Goal: Task Accomplishment & Management: Manage account settings

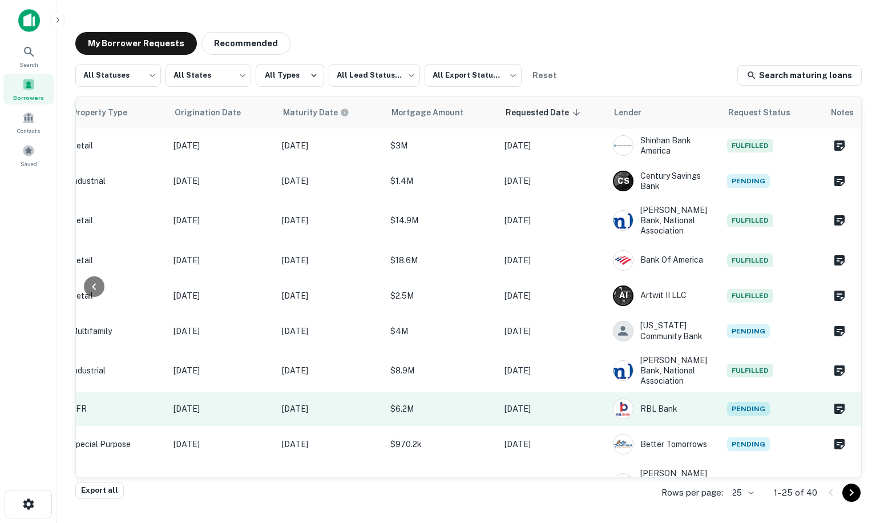
scroll to position [285, 486]
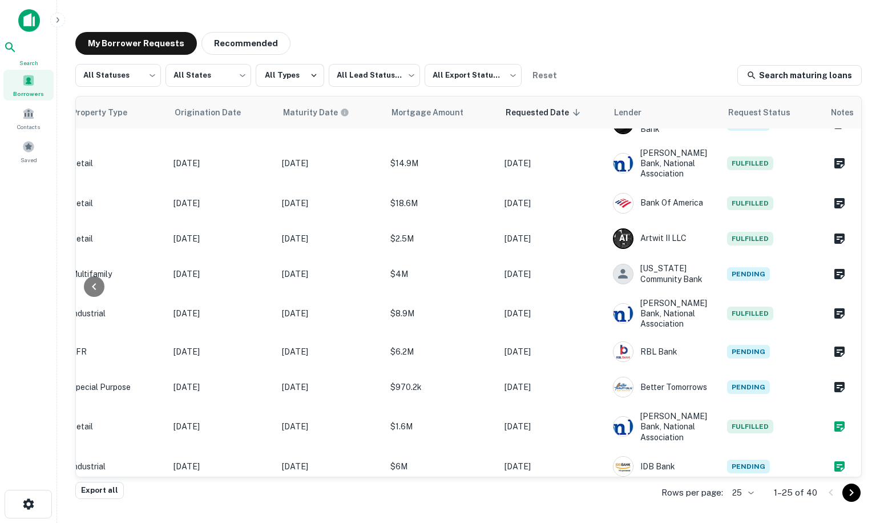
click at [30, 60] on span "Search" at bounding box center [28, 62] width 50 height 9
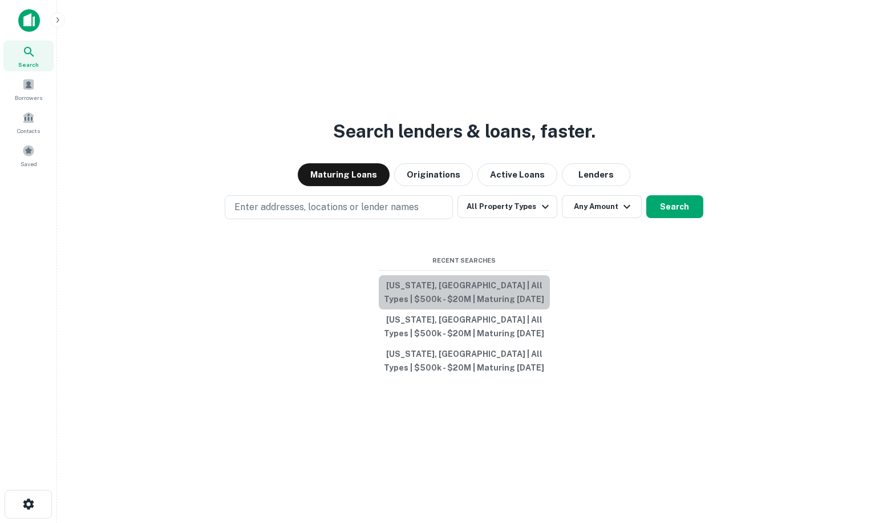
click at [446, 294] on button "New Jersey, USA | All Types | $500k - $20M | Maturing In 1 Year" at bounding box center [464, 292] width 171 height 34
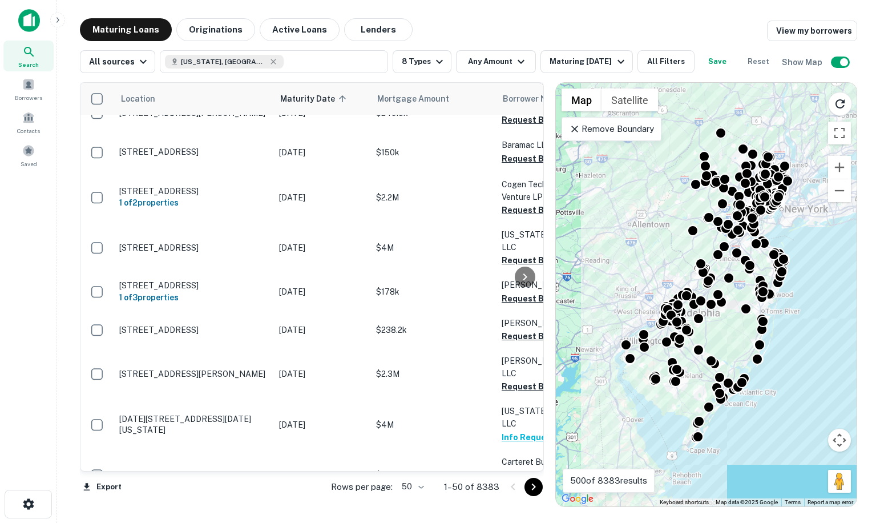
scroll to position [1678, 0]
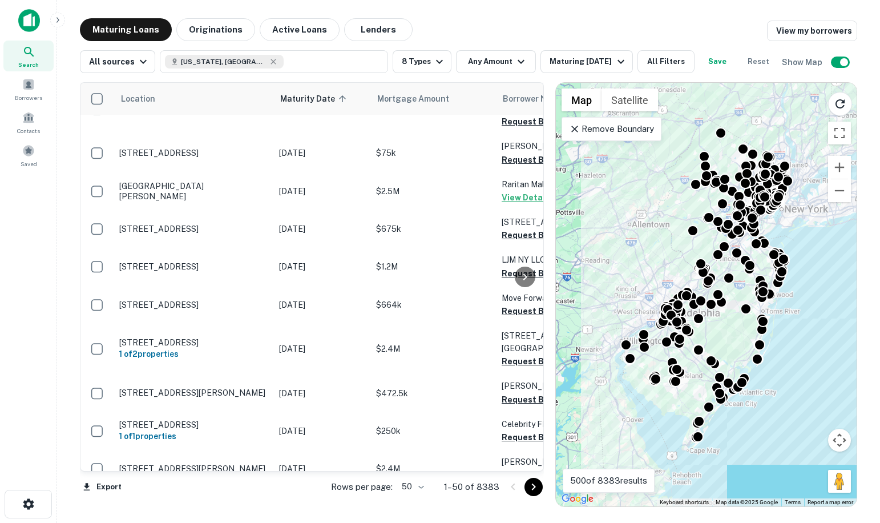
click at [532, 487] on icon "Go to next page" at bounding box center [534, 487] width 14 height 14
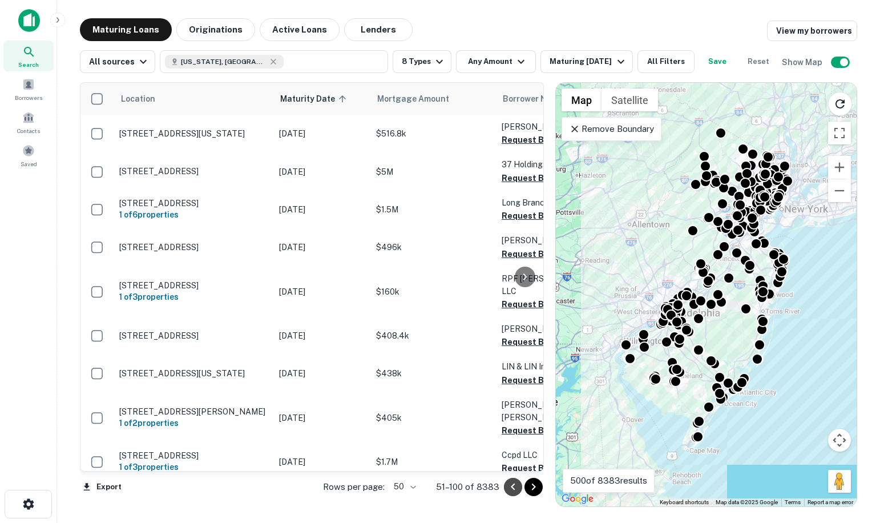
click at [512, 489] on icon "Go to previous page" at bounding box center [513, 487] width 14 height 14
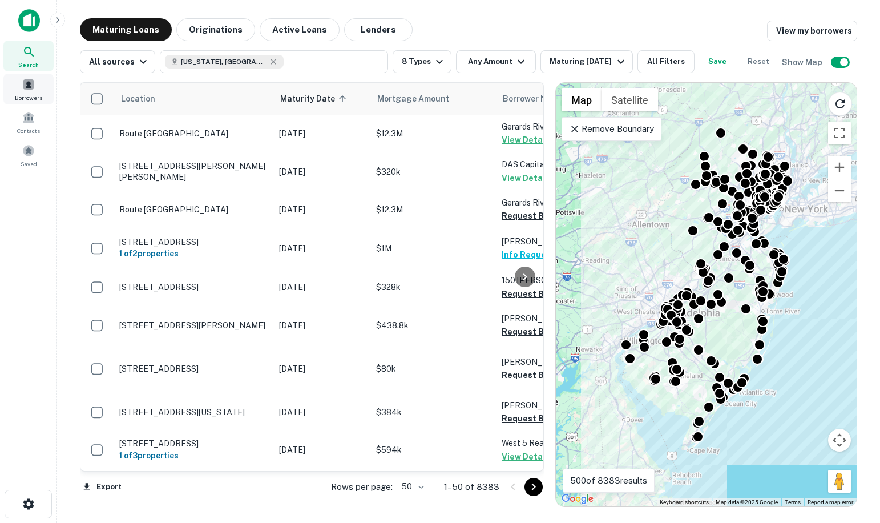
click at [23, 95] on span "Borrowers" at bounding box center [28, 97] width 27 height 9
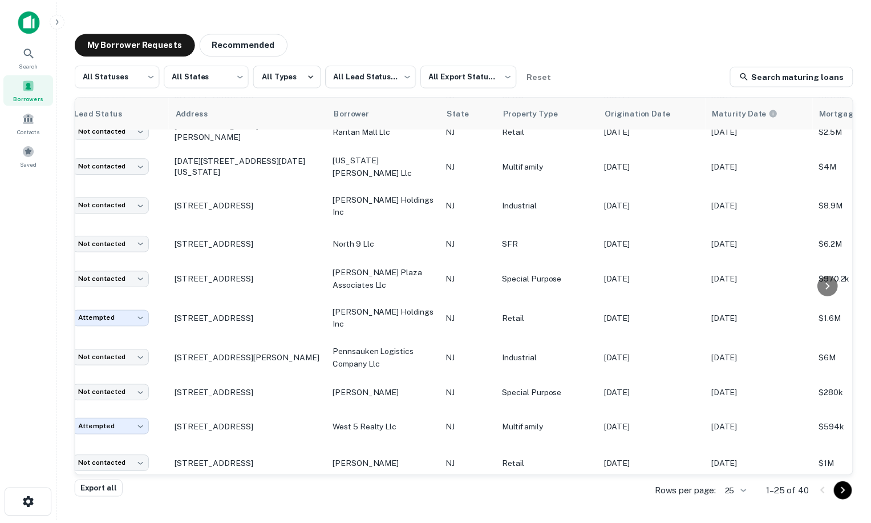
scroll to position [393, 0]
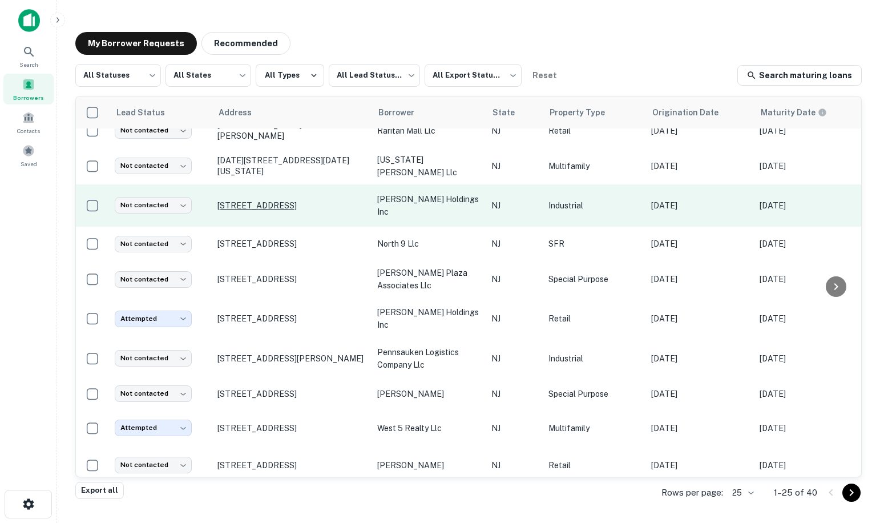
click at [272, 200] on p "[STREET_ADDRESS]" at bounding box center [291, 205] width 148 height 10
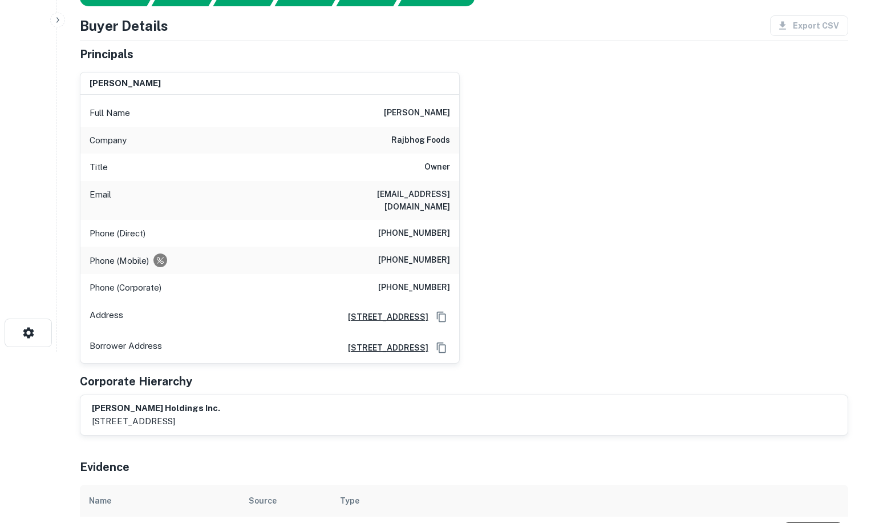
scroll to position [285, 0]
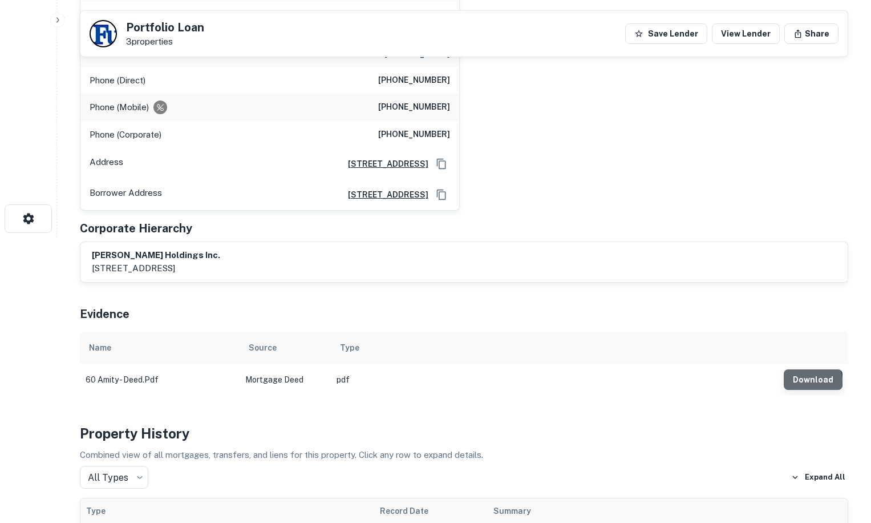
click at [812, 369] on button "Download" at bounding box center [813, 379] width 59 height 21
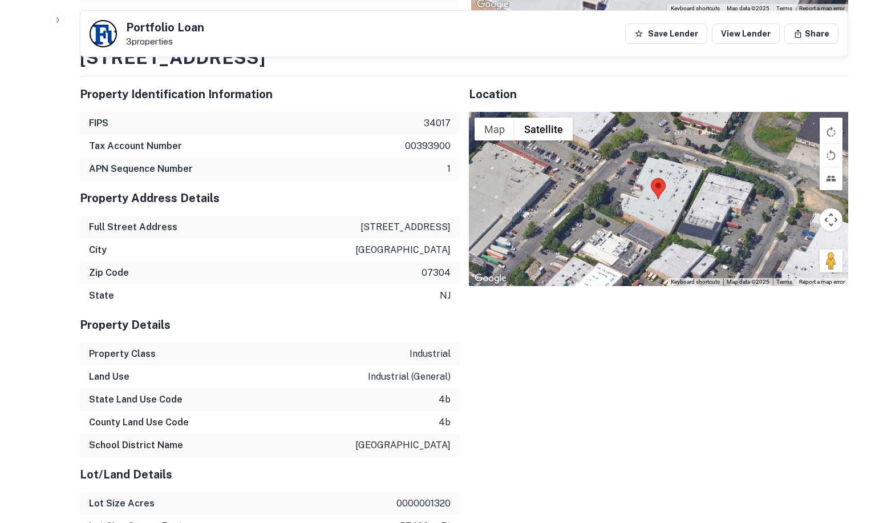
scroll to position [1370, 0]
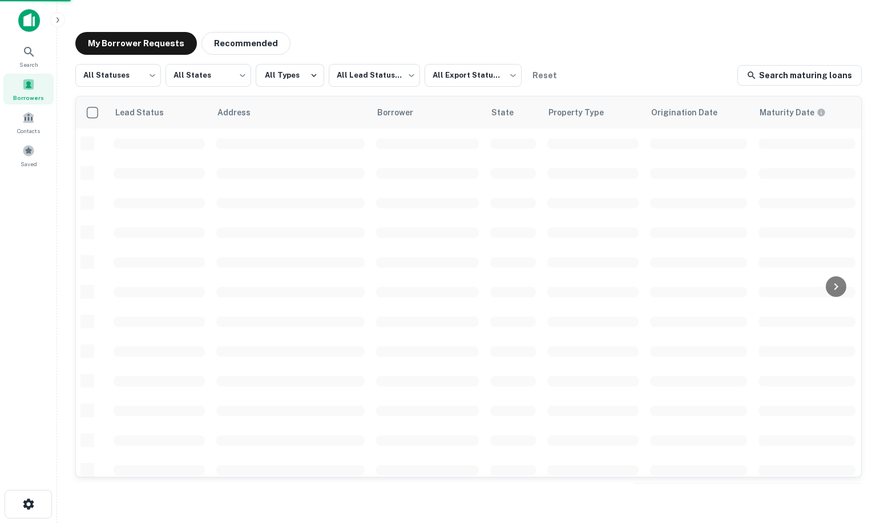
scroll to position [393, 0]
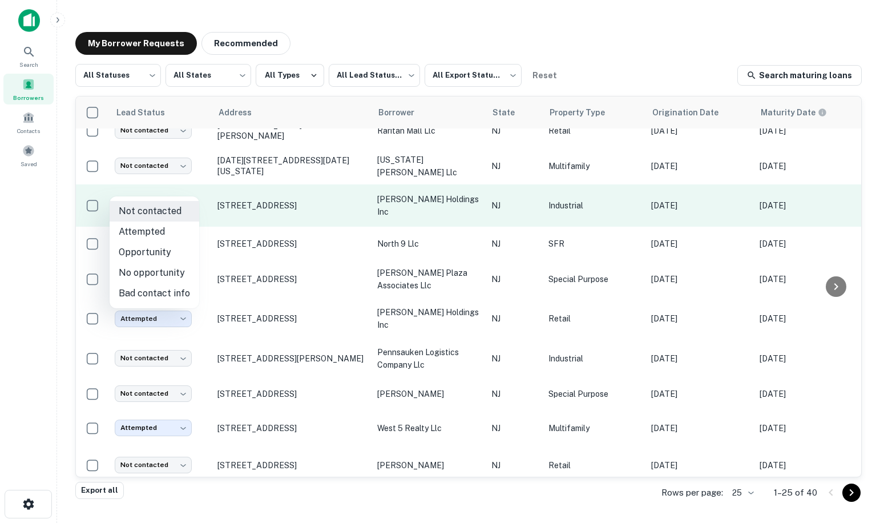
click at [153, 183] on body "Search Borrowers Contacts Saved My Borrower Requests Recommended All Statuses *…" at bounding box center [440, 261] width 880 height 523
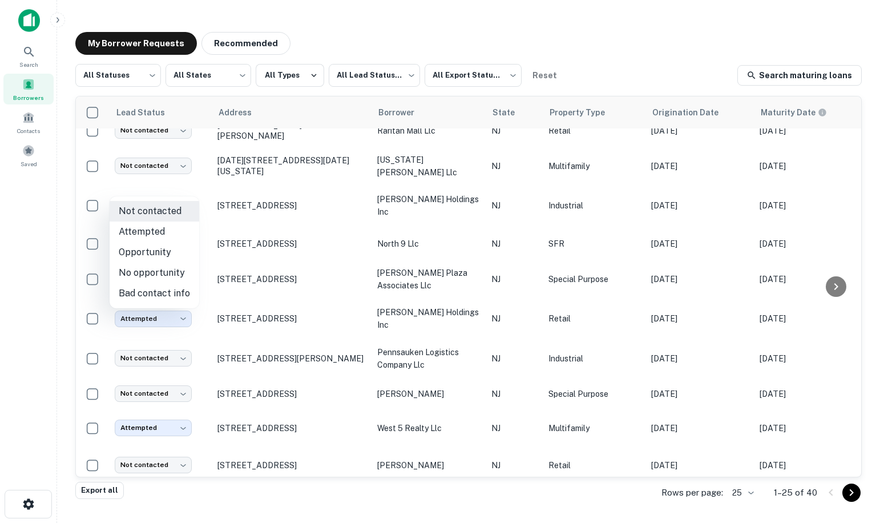
click at [156, 231] on li "Attempted" at bounding box center [155, 231] width 90 height 21
type input "*********"
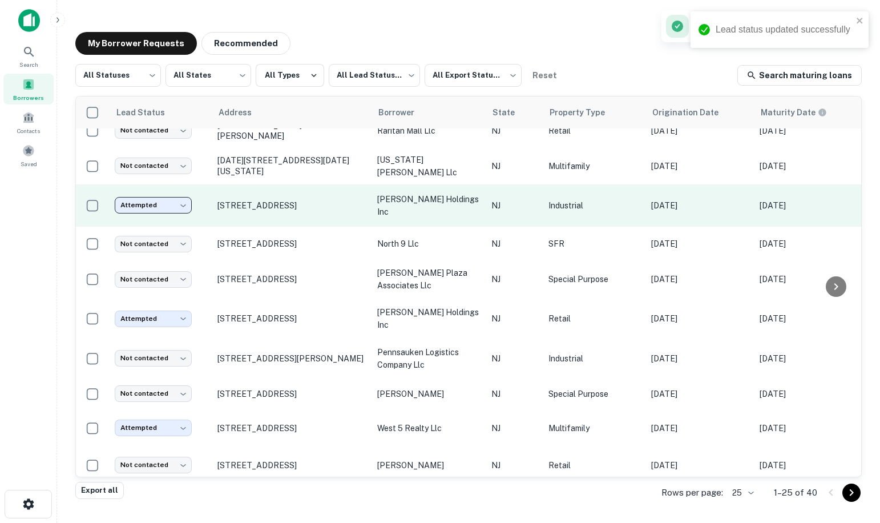
drag, startPoint x: 309, startPoint y: 194, endPoint x: 319, endPoint y: 195, distance: 9.7
click at [319, 195] on td "[STREET_ADDRESS]" at bounding box center [292, 205] width 160 height 43
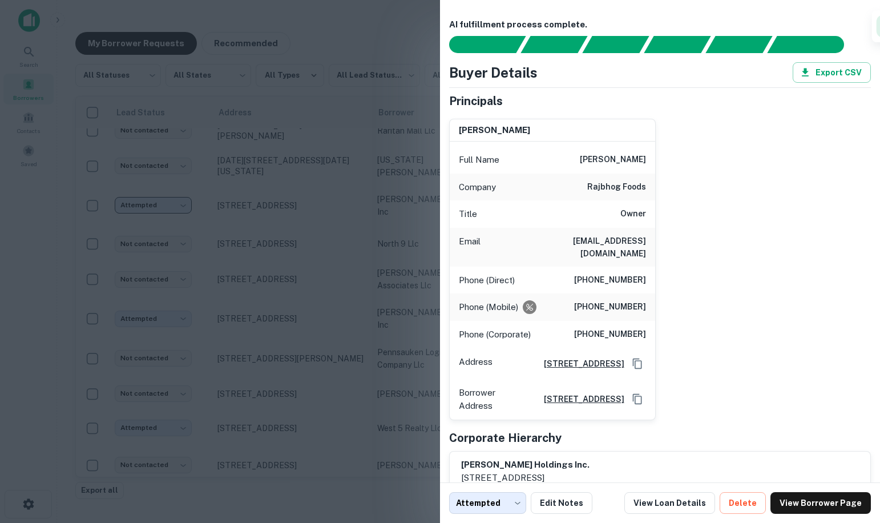
click at [358, 488] on div at bounding box center [440, 261] width 880 height 523
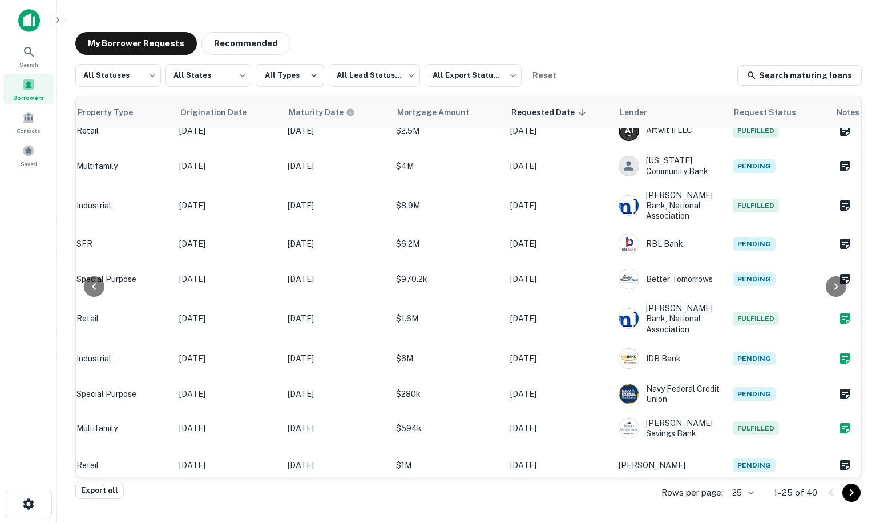
scroll to position [393, 486]
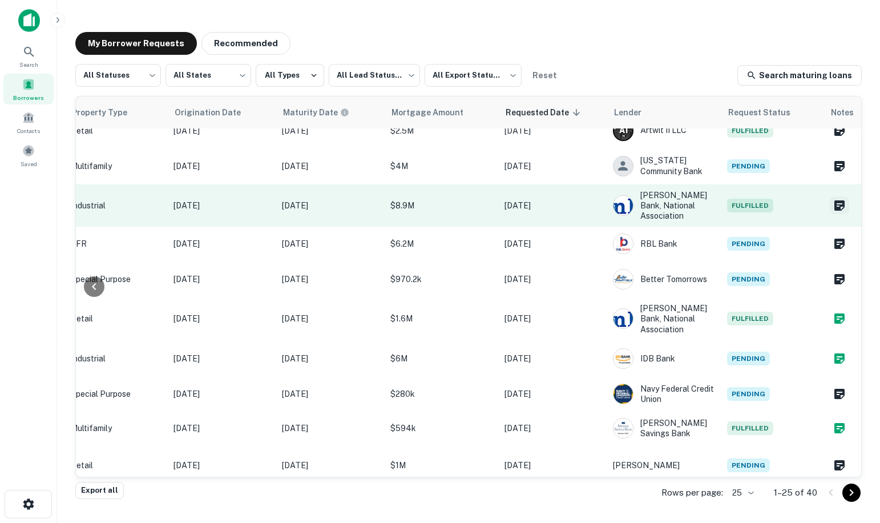
click at [834, 200] on icon "Create a note for this borrower request" at bounding box center [839, 205] width 10 height 10
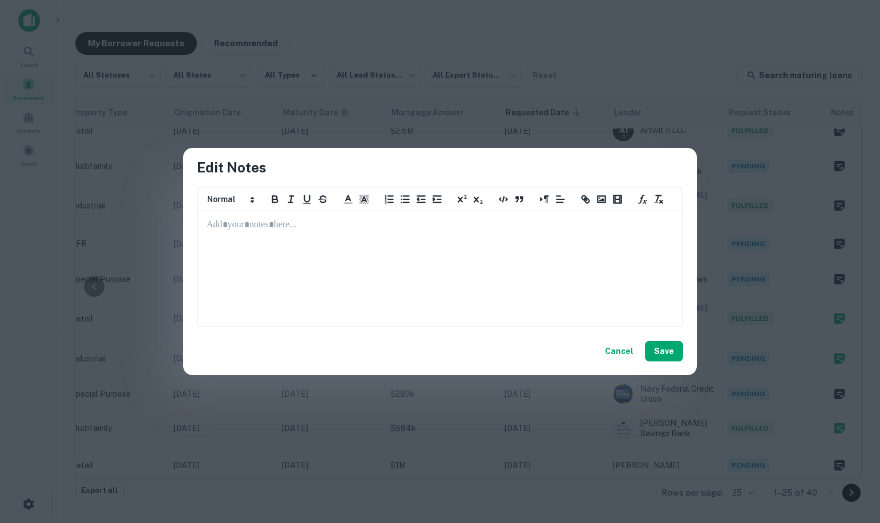
click at [290, 237] on div at bounding box center [440, 269] width 484 height 114
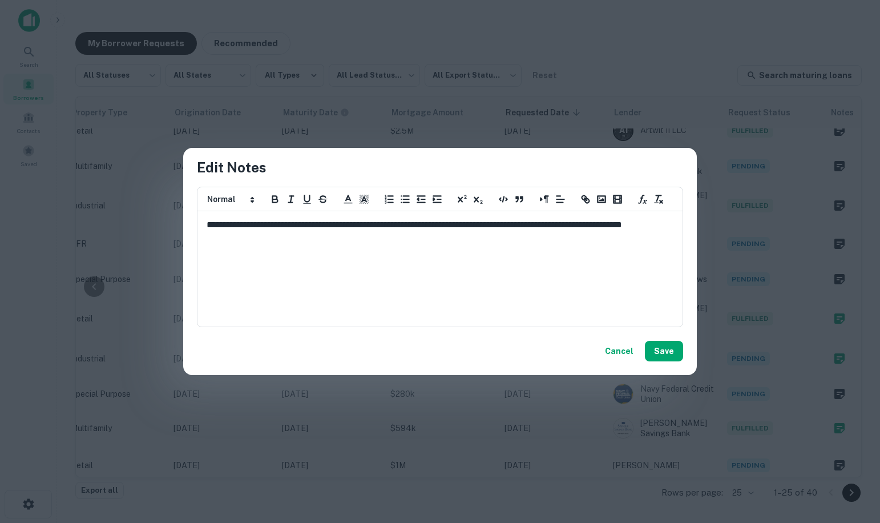
click at [684, 358] on div "Cancel Save" at bounding box center [440, 351] width 514 height 48
click at [680, 354] on button "Save" at bounding box center [664, 351] width 38 height 21
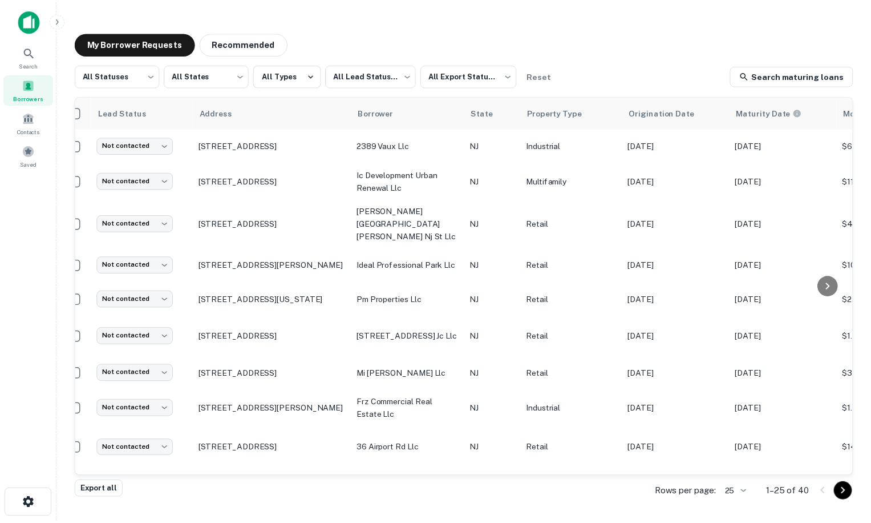
scroll to position [0, 0]
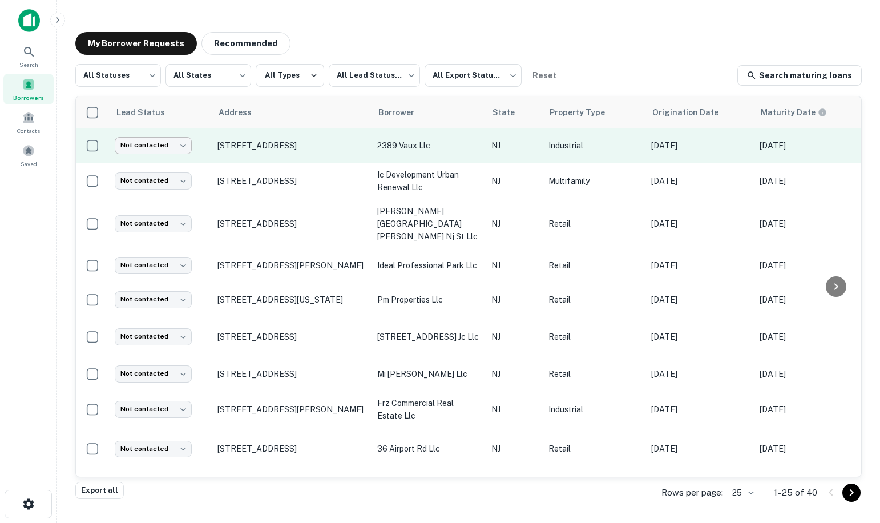
click at [164, 154] on body "Search Borrowers Contacts Saved My Borrower Requests Recommended All Statuses *…" at bounding box center [440, 261] width 880 height 523
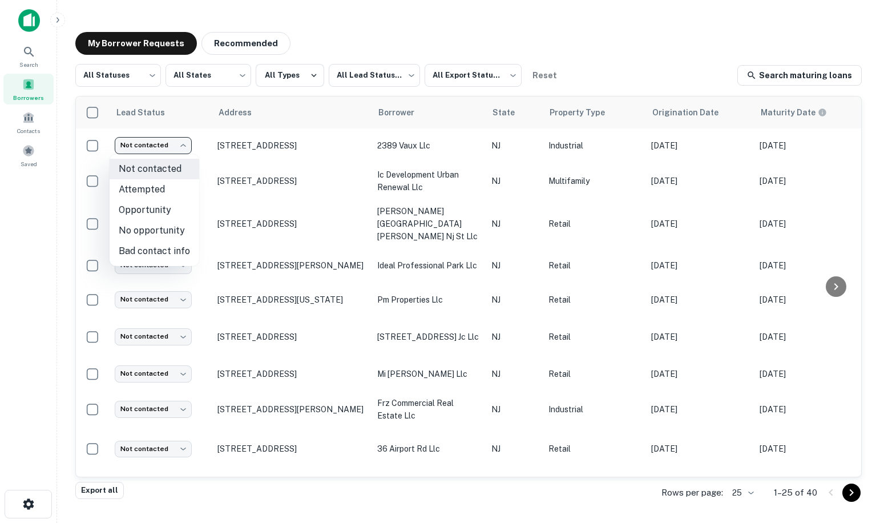
click at [246, 142] on div at bounding box center [440, 261] width 880 height 523
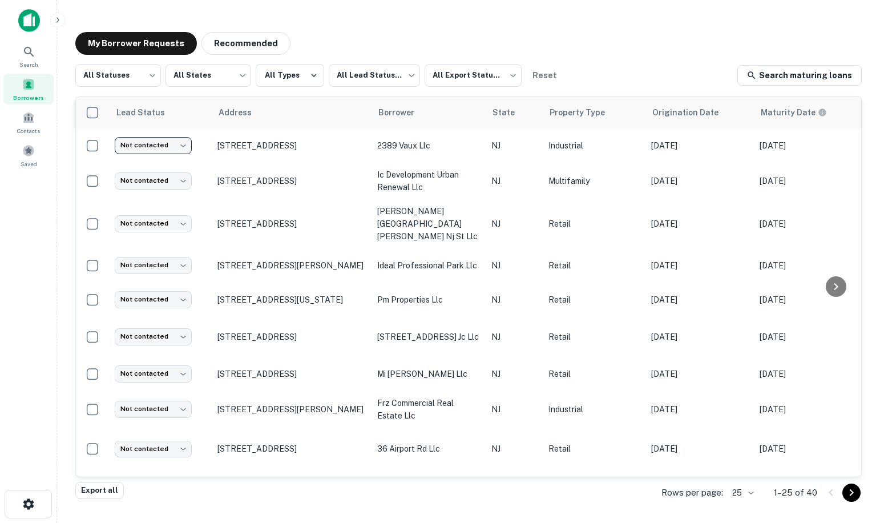
click at [246, 142] on div at bounding box center [440, 261] width 880 height 523
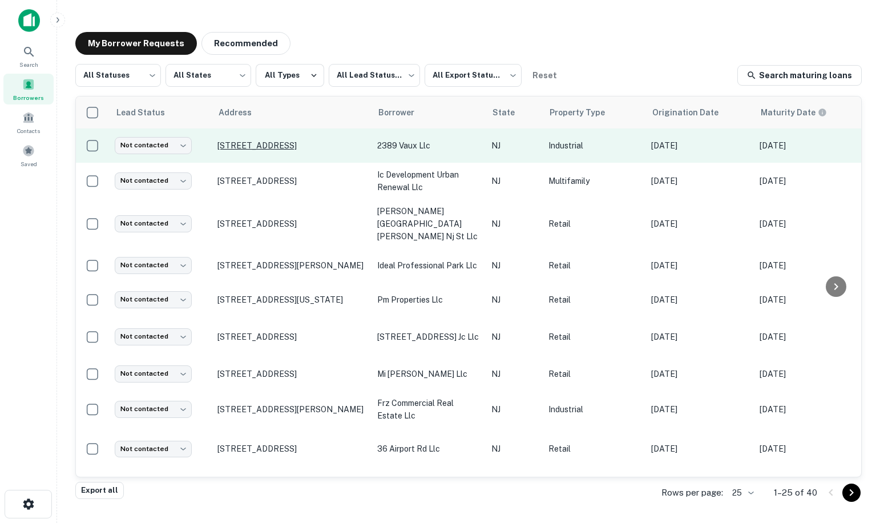
click at [255, 144] on p "[STREET_ADDRESS]" at bounding box center [291, 145] width 148 height 10
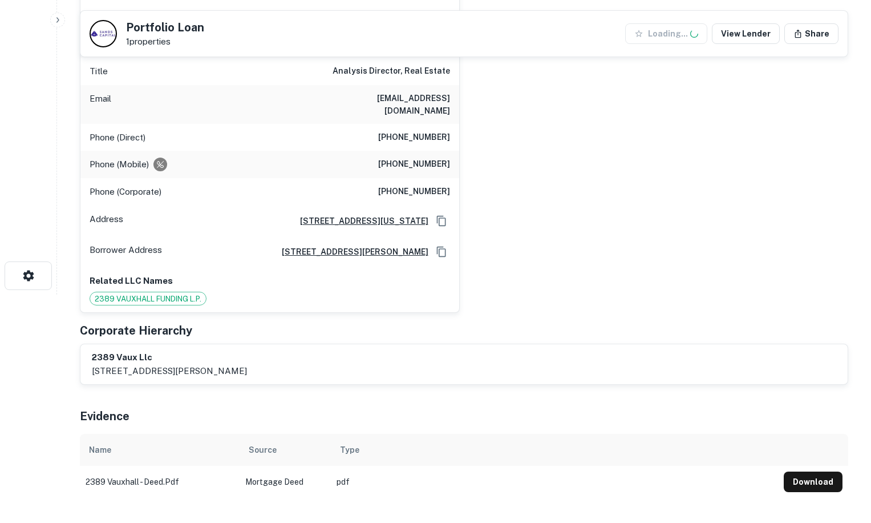
scroll to position [285, 0]
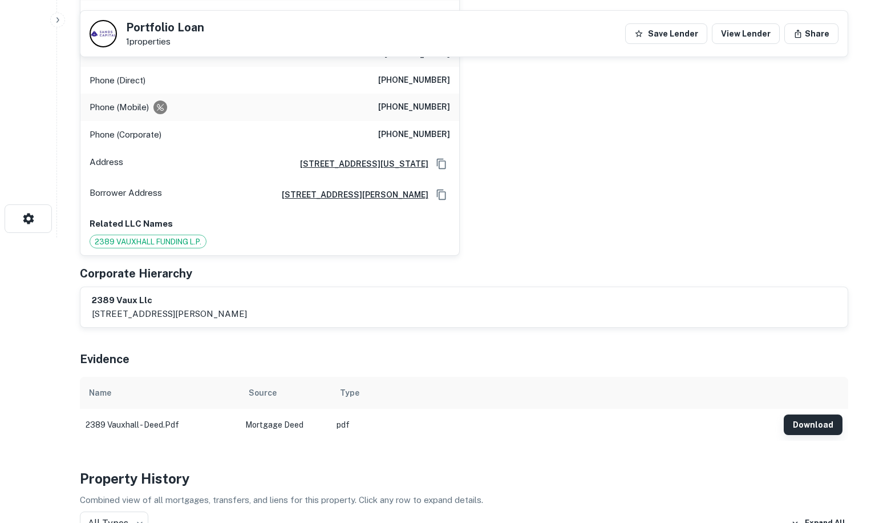
click at [826, 414] on button "Download" at bounding box center [813, 424] width 59 height 21
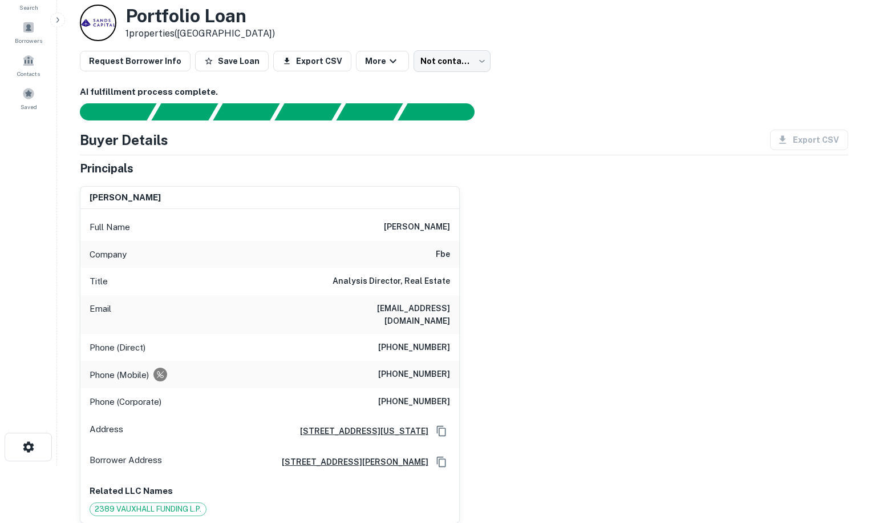
scroll to position [0, 0]
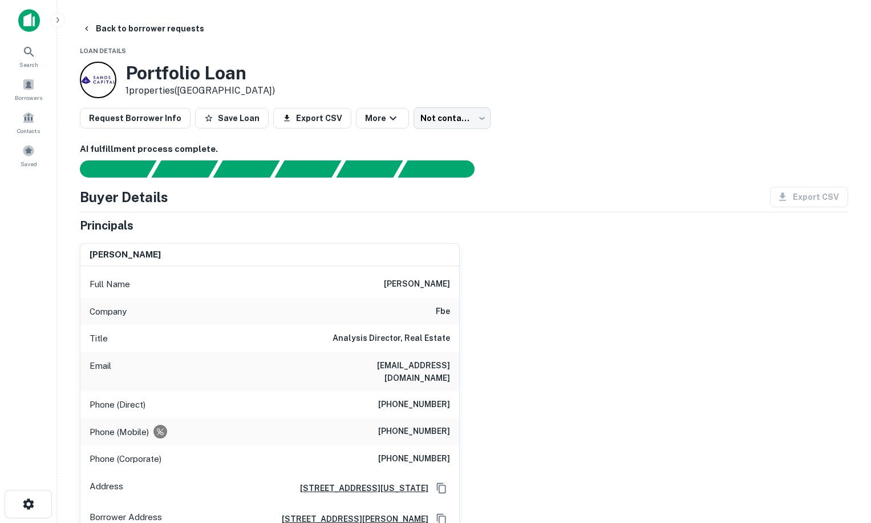
click at [116, 50] on span "Loan Details" at bounding box center [103, 50] width 46 height 7
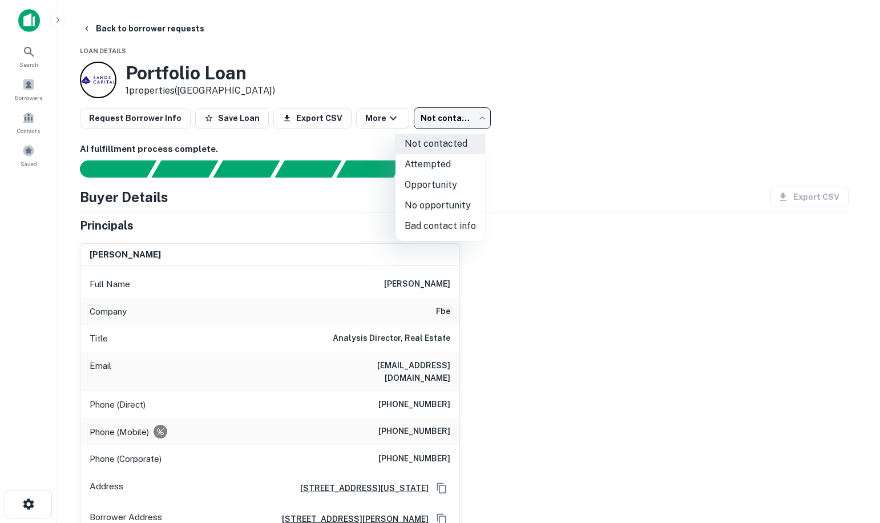
click at [447, 120] on body "Search Borrowers Contacts Saved Back to borrower requests Loan Details Portfoli…" at bounding box center [440, 261] width 880 height 523
click at [447, 120] on div at bounding box center [440, 261] width 880 height 523
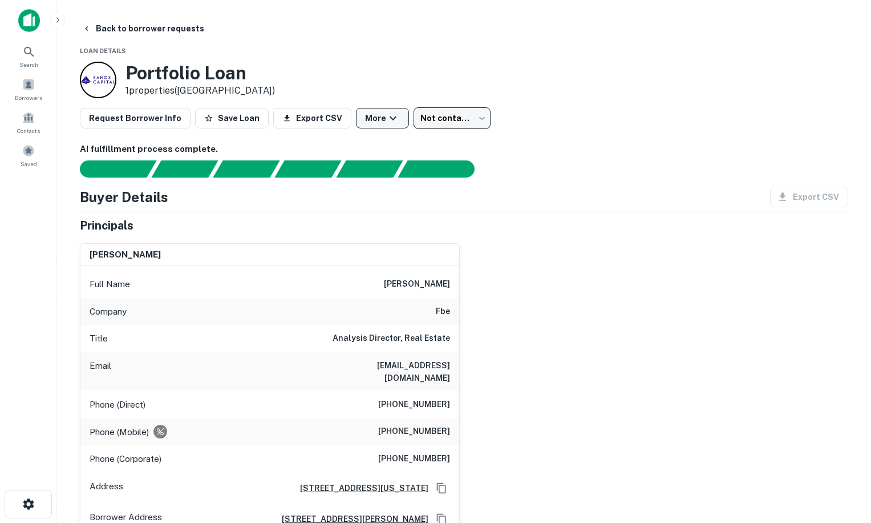
click at [366, 119] on button "More" at bounding box center [382, 118] width 53 height 21
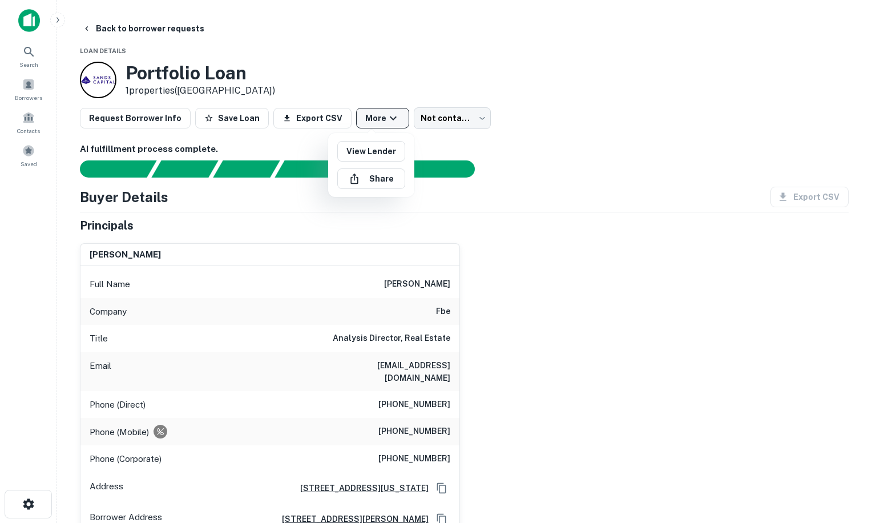
click at [366, 119] on div at bounding box center [440, 261] width 880 height 523
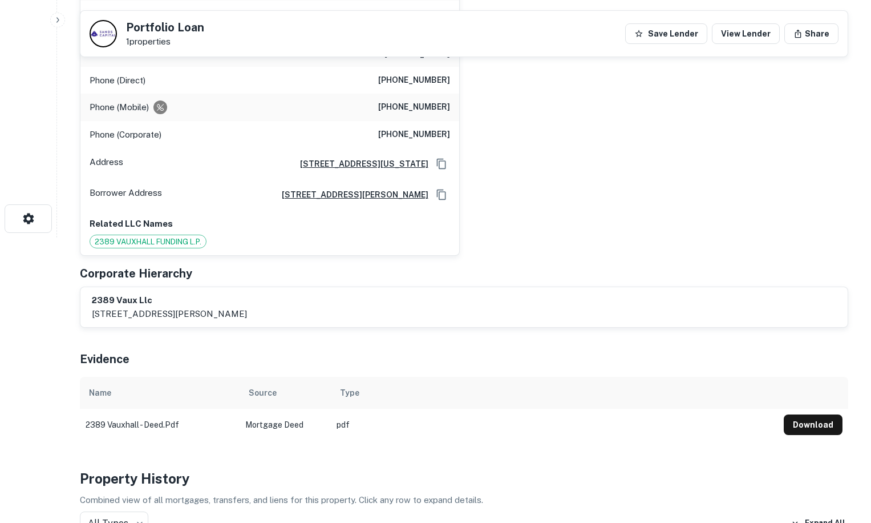
scroll to position [228, 0]
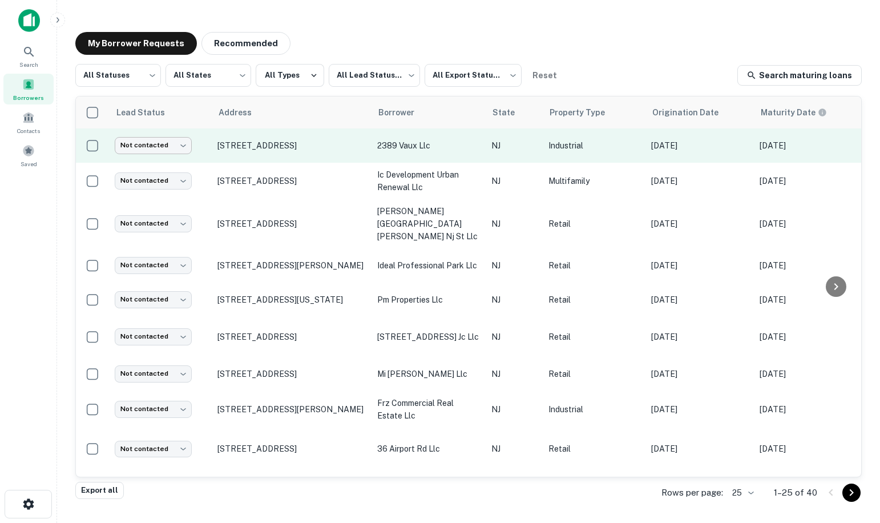
click at [171, 143] on body "Search Borrowers Contacts Saved My Borrower Requests Recommended All Statuses *…" at bounding box center [440, 261] width 880 height 523
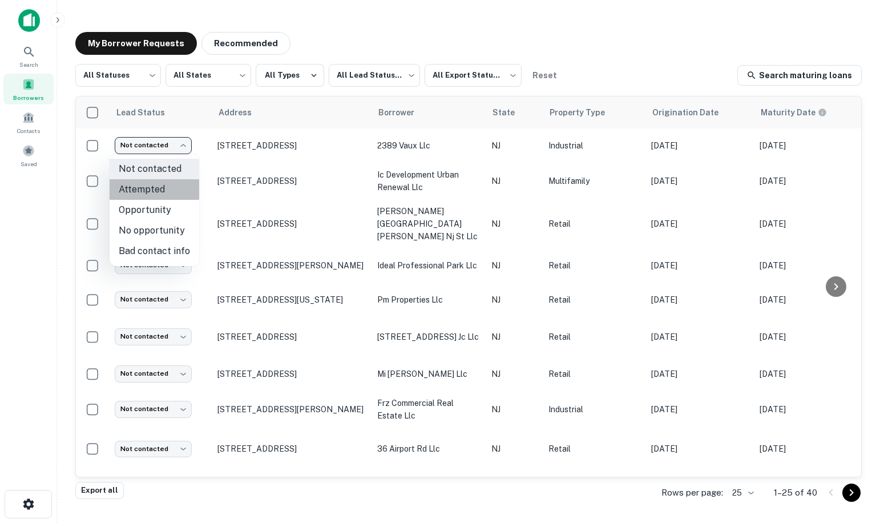
click at [156, 188] on li "Attempted" at bounding box center [155, 189] width 90 height 21
type input "*********"
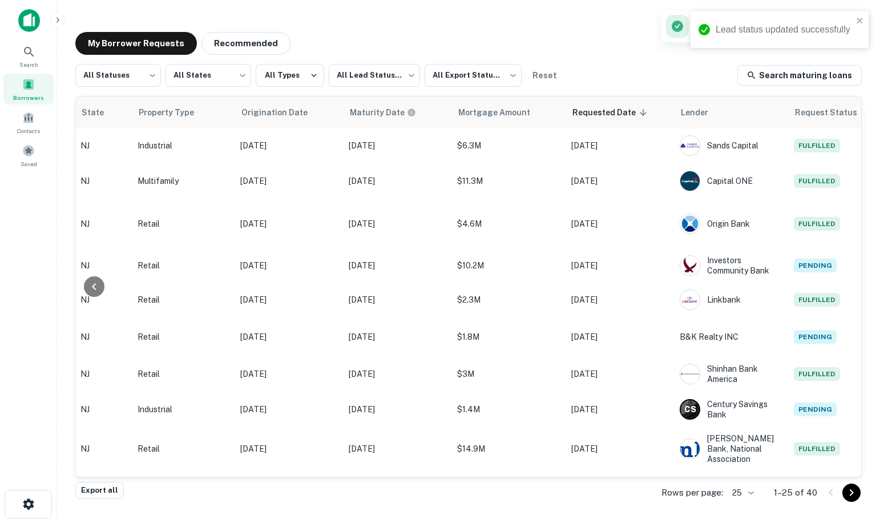
scroll to position [0, 486]
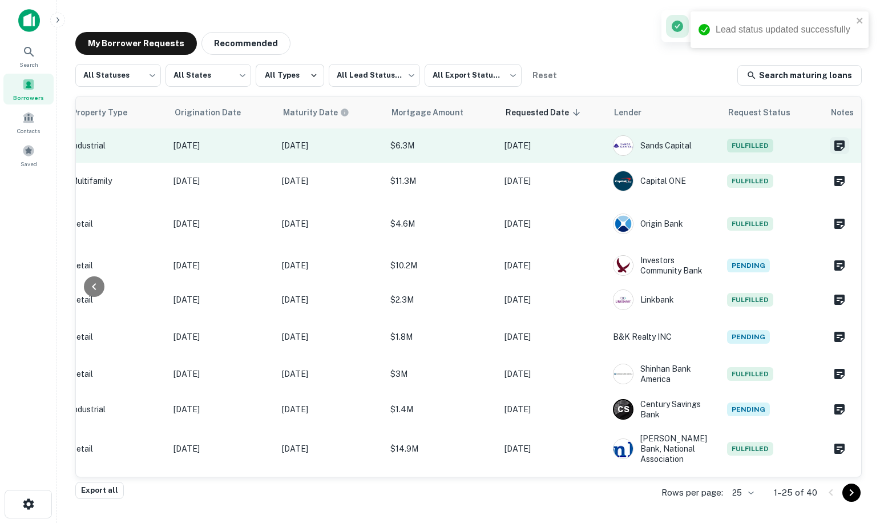
click at [833, 150] on icon "Create a note for this borrower request" at bounding box center [840, 146] width 14 height 14
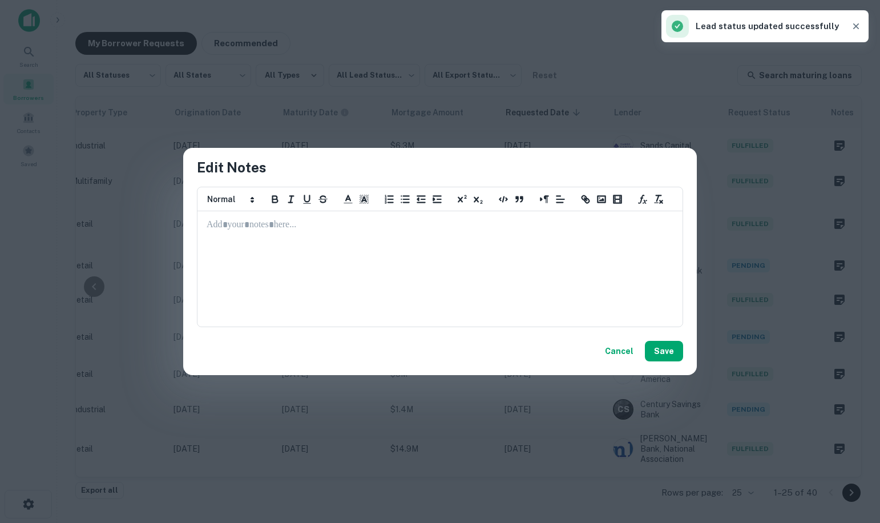
click at [340, 229] on p at bounding box center [440, 225] width 467 height 13
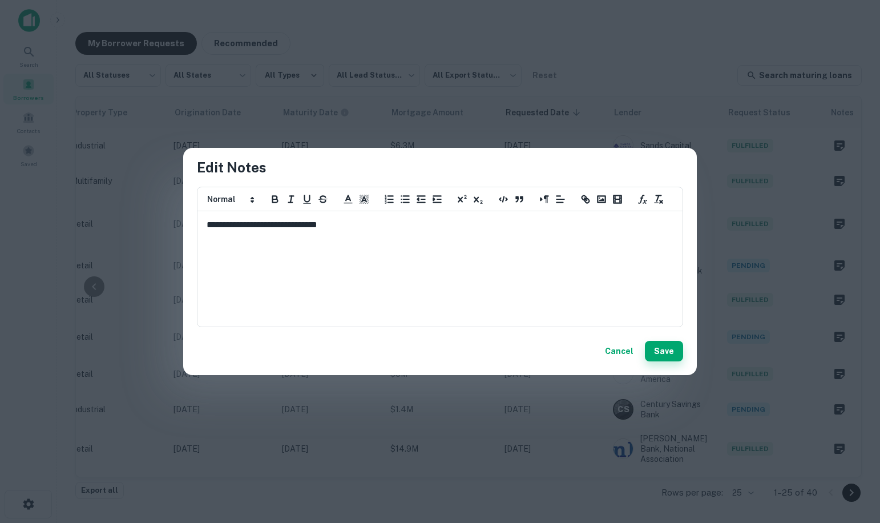
click at [678, 352] on button "Save" at bounding box center [664, 351] width 38 height 21
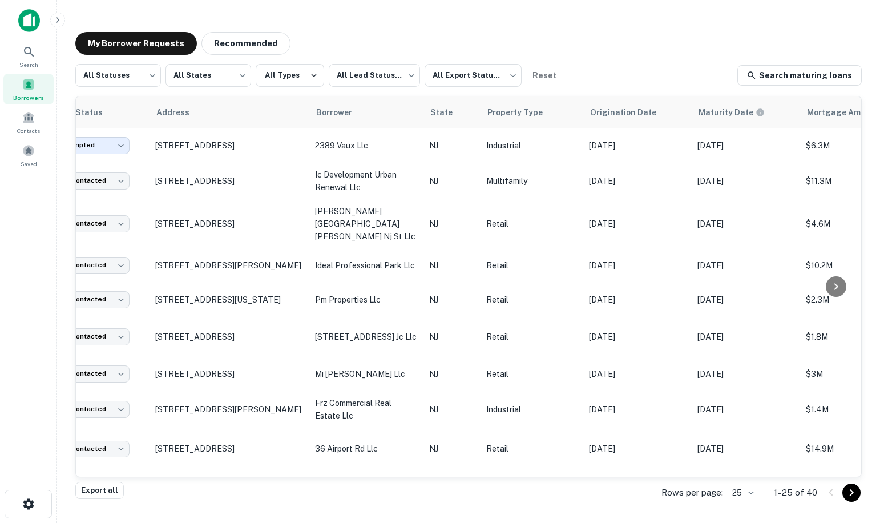
scroll to position [0, 34]
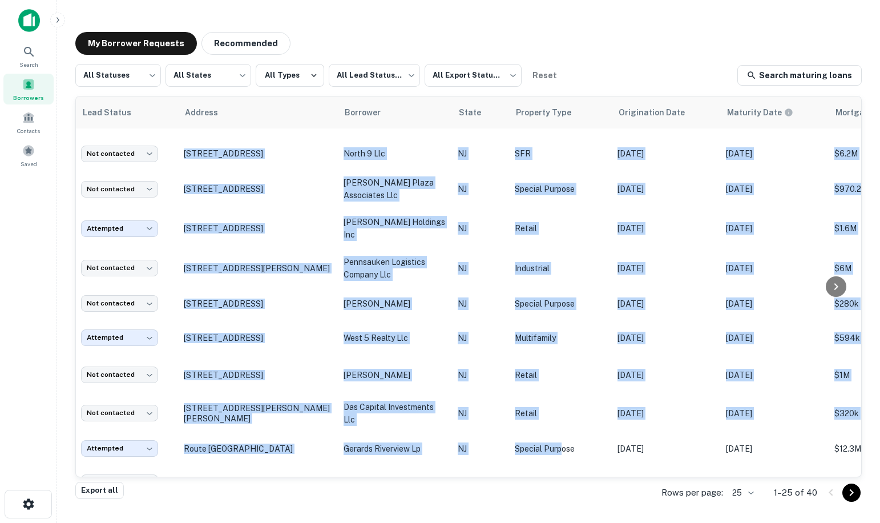
drag, startPoint x: 502, startPoint y: 476, endPoint x: 560, endPoint y: 473, distance: 58.9
click at [560, 473] on div "Lead Status Address Borrower State Property Type Origination Date Maturity Date…" at bounding box center [468, 286] width 785 height 380
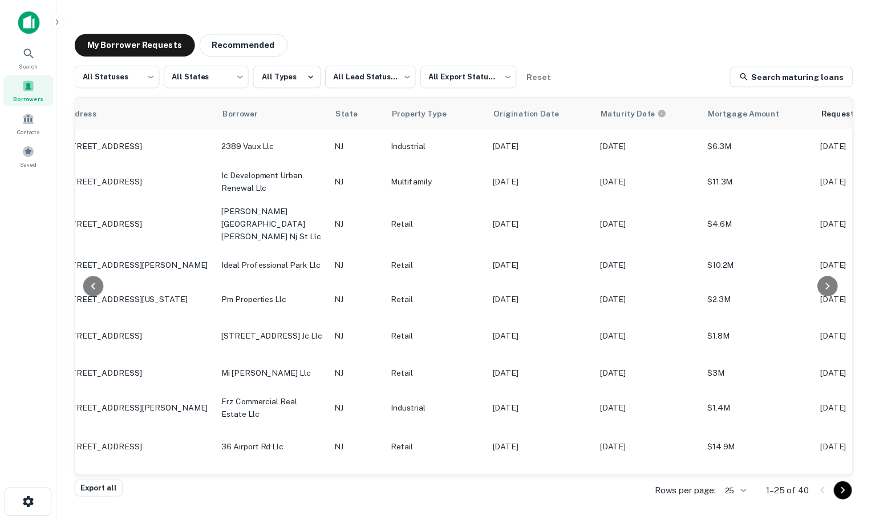
scroll to position [0, 0]
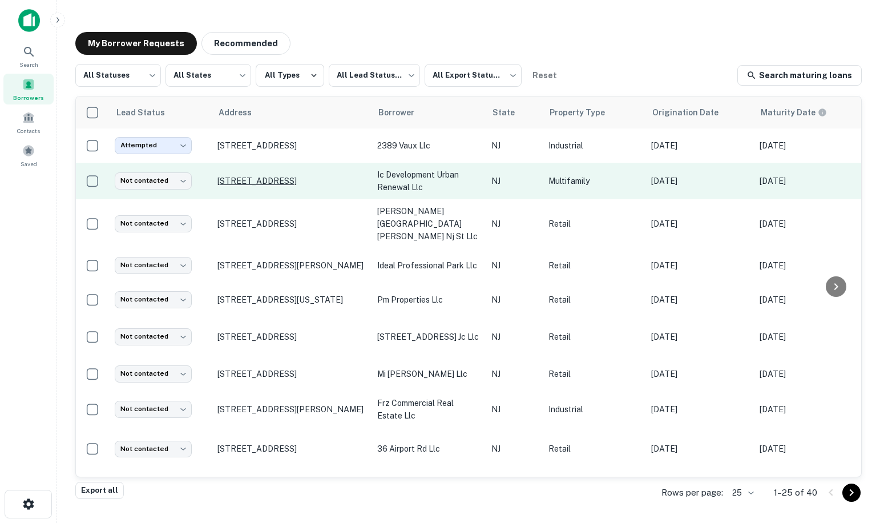
click at [245, 176] on p "[STREET_ADDRESS]" at bounding box center [291, 181] width 148 height 10
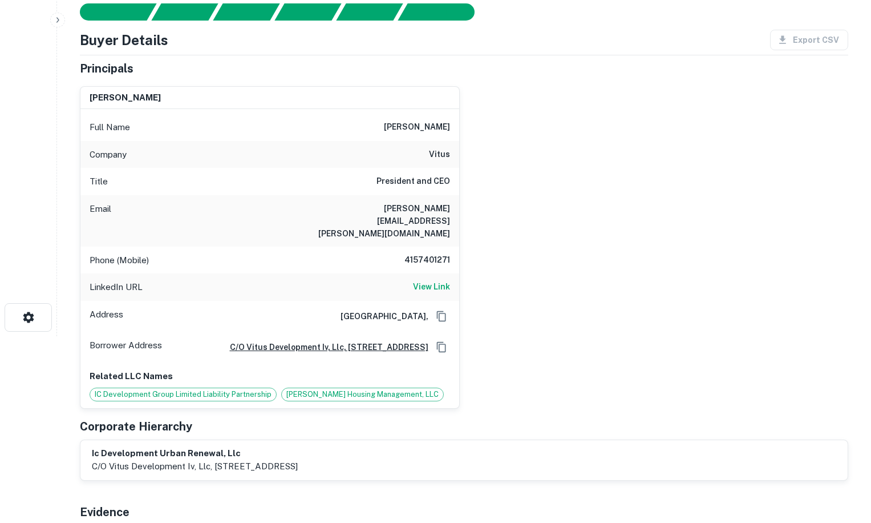
scroll to position [15, 0]
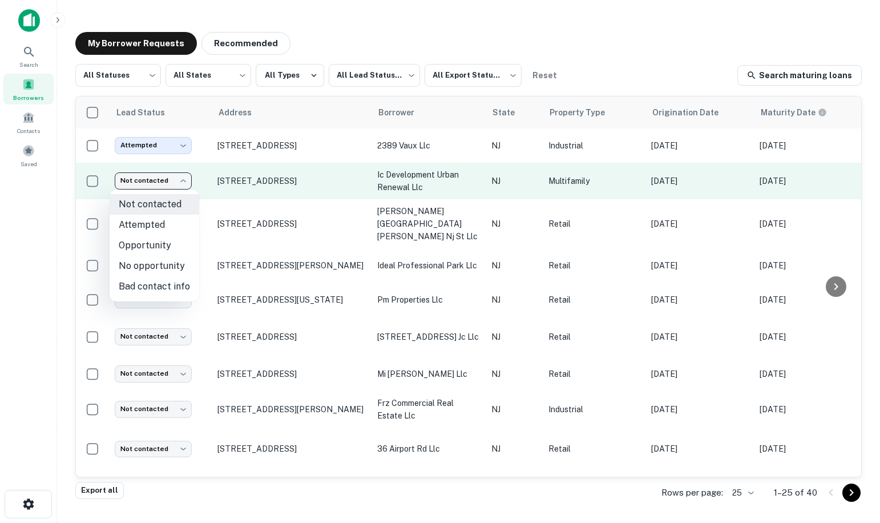
click at [166, 179] on body "Search Borrowers Contacts Saved My Borrower Requests Recommended All Statuses *…" at bounding box center [440, 261] width 880 height 523
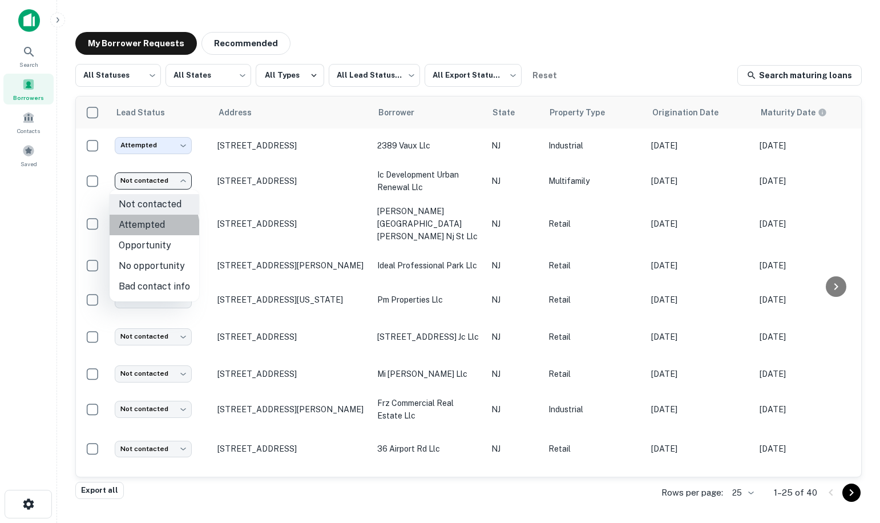
click at [152, 228] on li "Attempted" at bounding box center [155, 225] width 90 height 21
type input "*********"
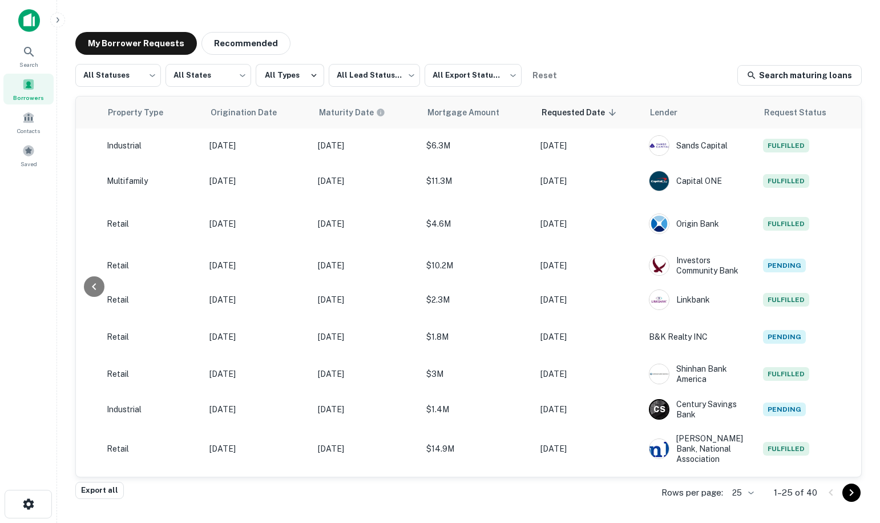
scroll to position [0, 486]
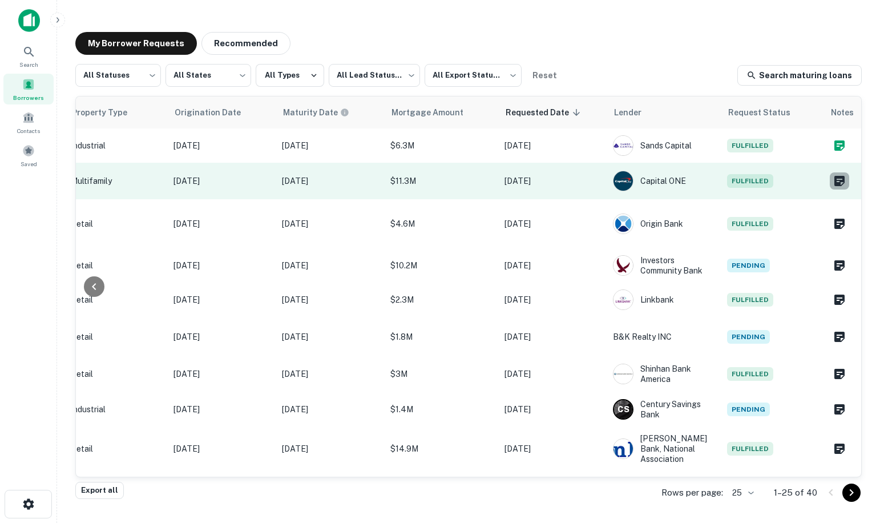
click at [834, 183] on icon "Create a note for this borrower request" at bounding box center [839, 181] width 10 height 10
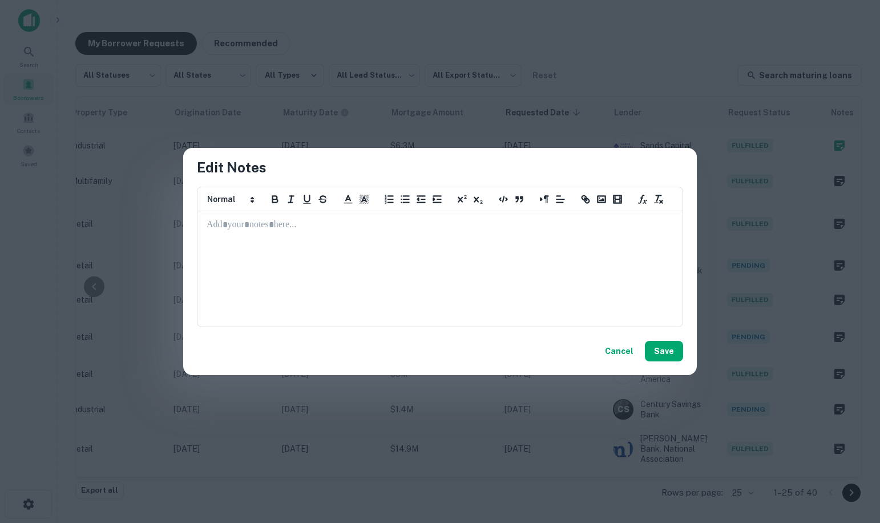
click at [317, 241] on div at bounding box center [440, 269] width 484 height 114
click at [653, 352] on button "Save" at bounding box center [664, 351] width 38 height 21
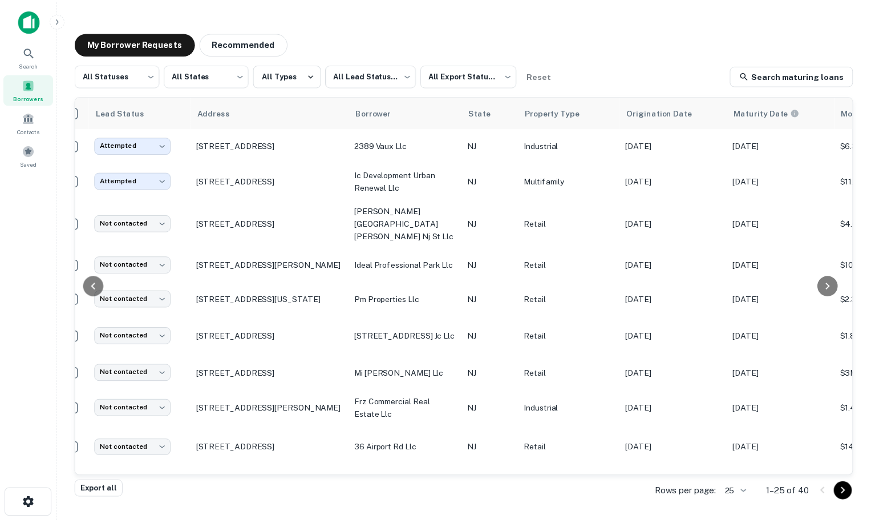
scroll to position [0, 0]
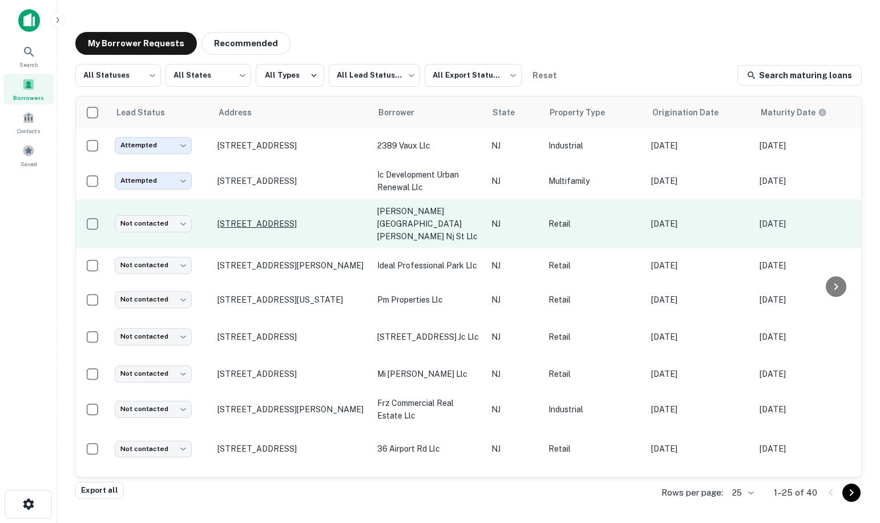
click at [237, 219] on p "[STREET_ADDRESS]" at bounding box center [291, 224] width 148 height 10
click at [159, 219] on body "Search Borrowers Contacts Saved My Borrower Requests Recommended All Statuses *…" at bounding box center [440, 261] width 880 height 523
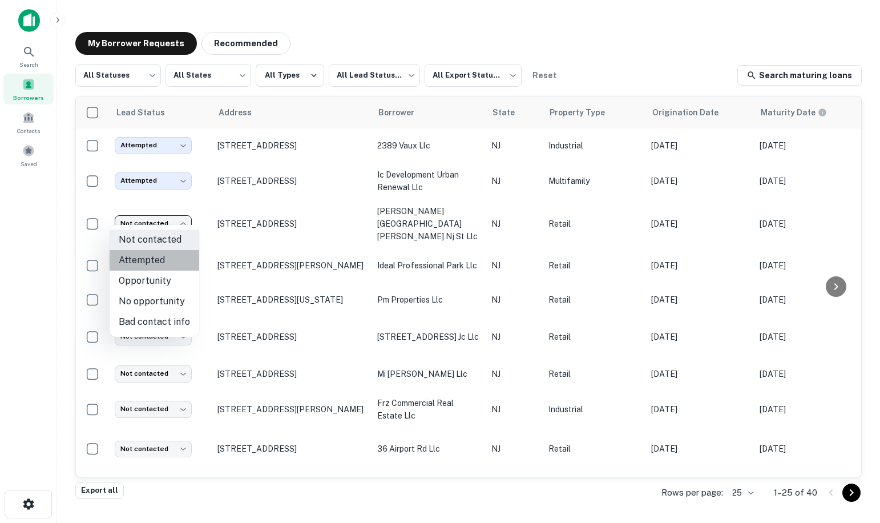
click at [160, 257] on li "Attempted" at bounding box center [155, 260] width 90 height 21
type input "*********"
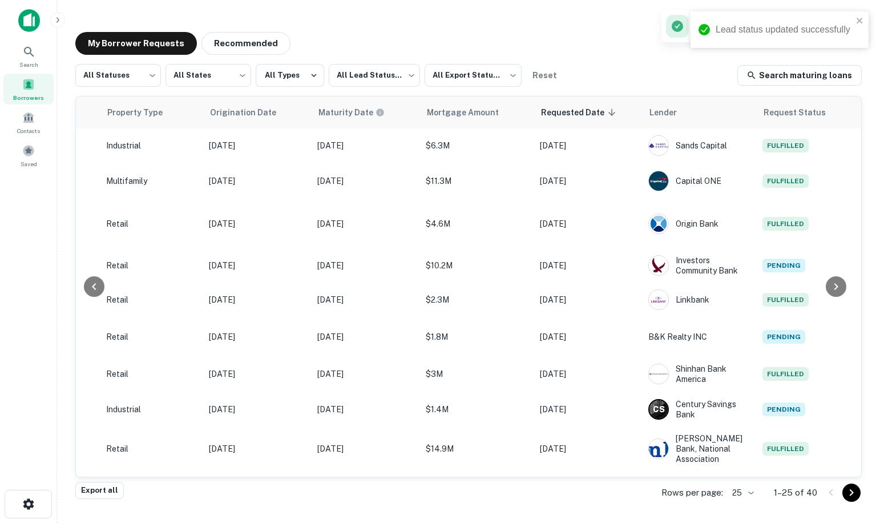
scroll to position [0, 470]
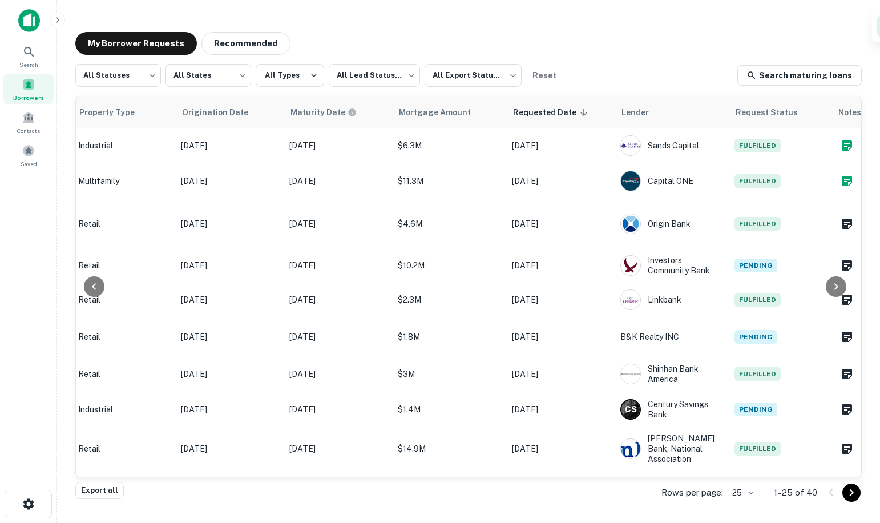
click at [843, 217] on div at bounding box center [836, 286] width 37 height 380
click at [845, 216] on div at bounding box center [836, 286] width 37 height 380
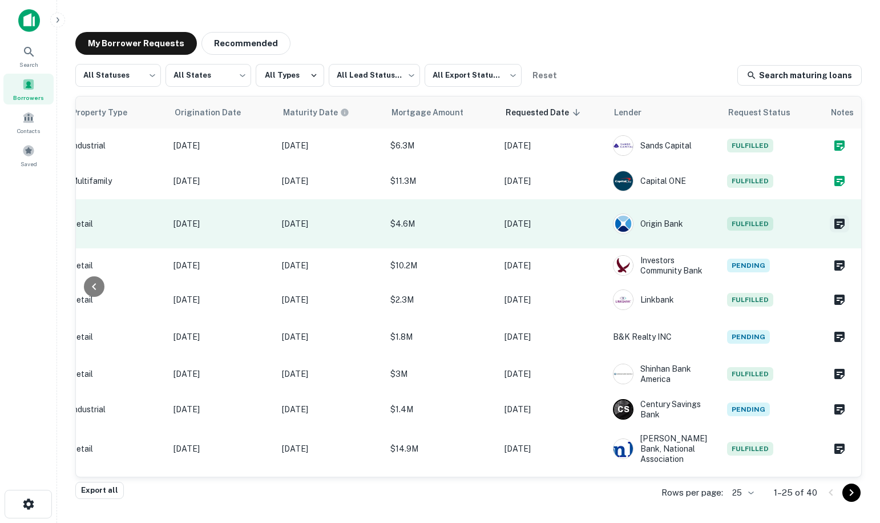
click at [834, 219] on icon "Create a note for this borrower request" at bounding box center [839, 224] width 10 height 10
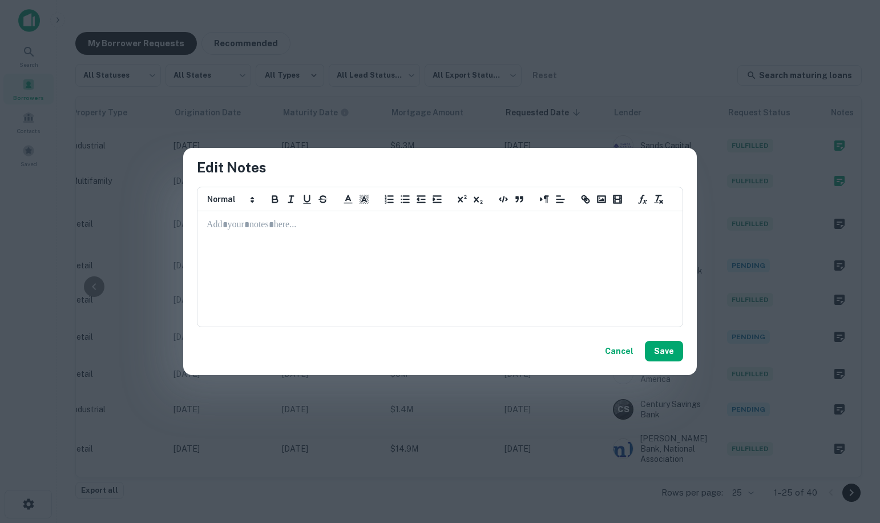
click at [254, 220] on p at bounding box center [440, 225] width 467 height 13
click at [667, 352] on button "Save" at bounding box center [664, 351] width 38 height 21
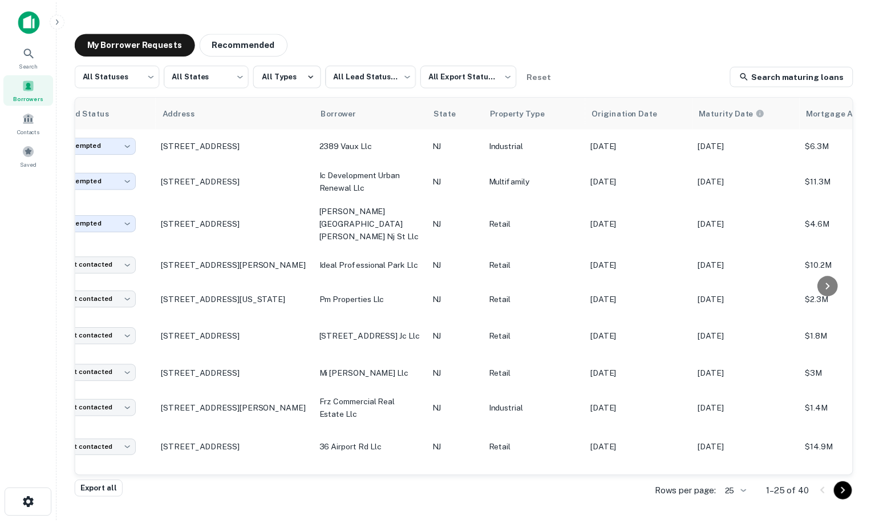
scroll to position [0, 0]
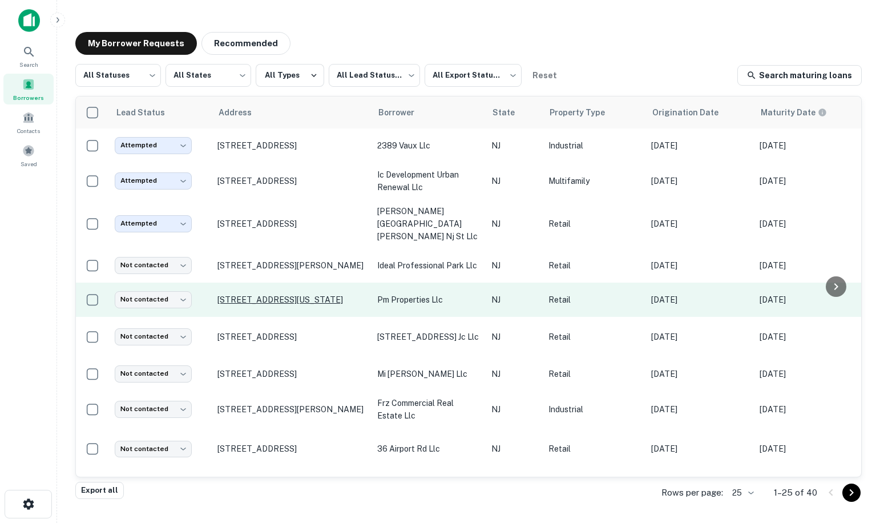
click at [263, 294] on p "[STREET_ADDRESS][US_STATE]" at bounding box center [291, 299] width 148 height 10
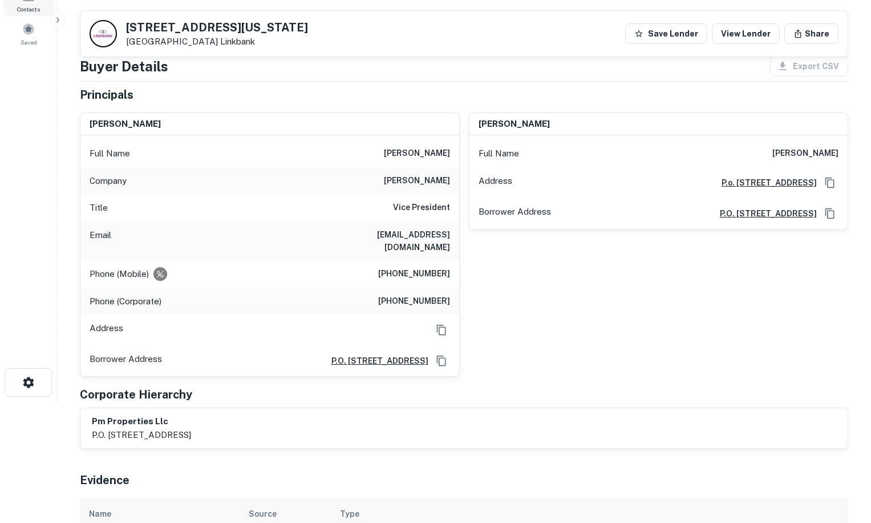
scroll to position [64, 0]
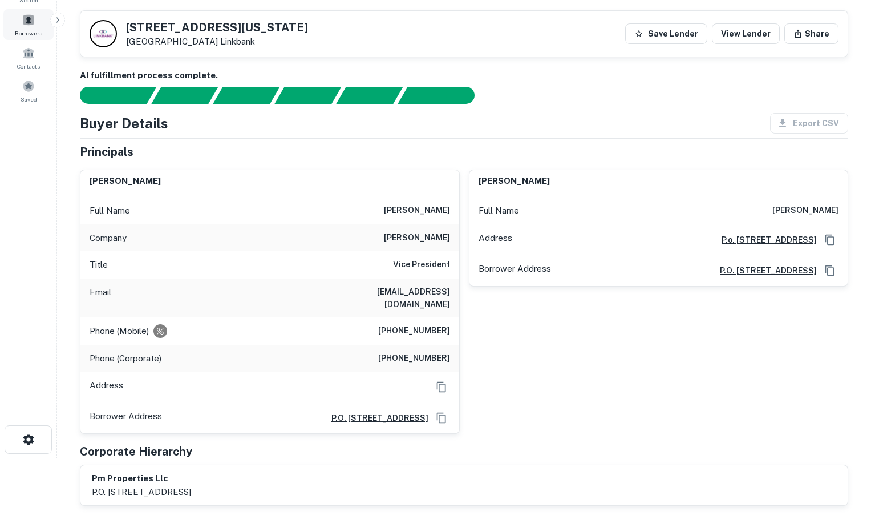
click at [33, 29] on span "Borrowers" at bounding box center [28, 33] width 27 height 9
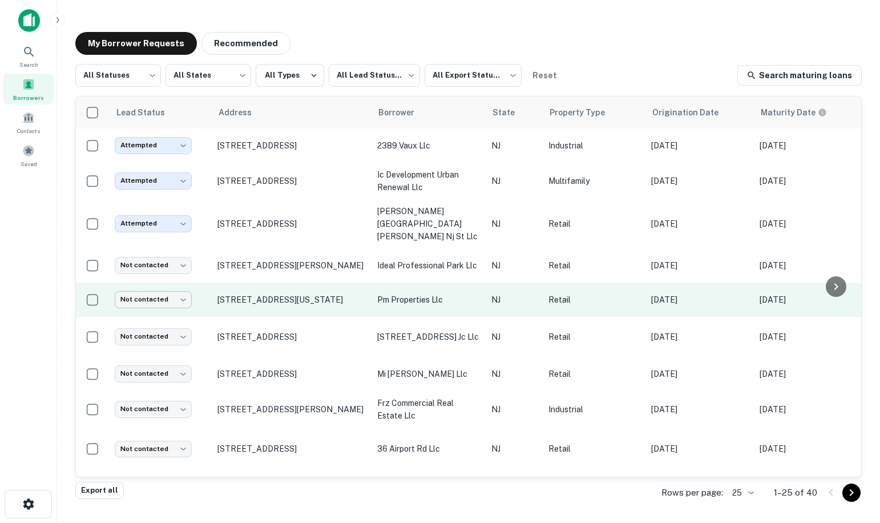
click at [150, 286] on body "Search Borrowers Contacts Saved My Borrower Requests Recommended All Statuses *…" at bounding box center [440, 261] width 880 height 523
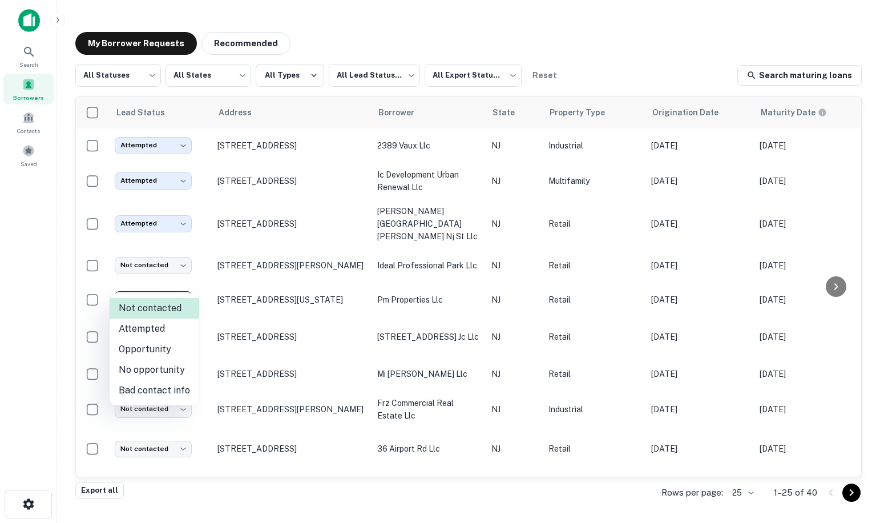
click at [145, 333] on li "Attempted" at bounding box center [155, 328] width 90 height 21
type input "*********"
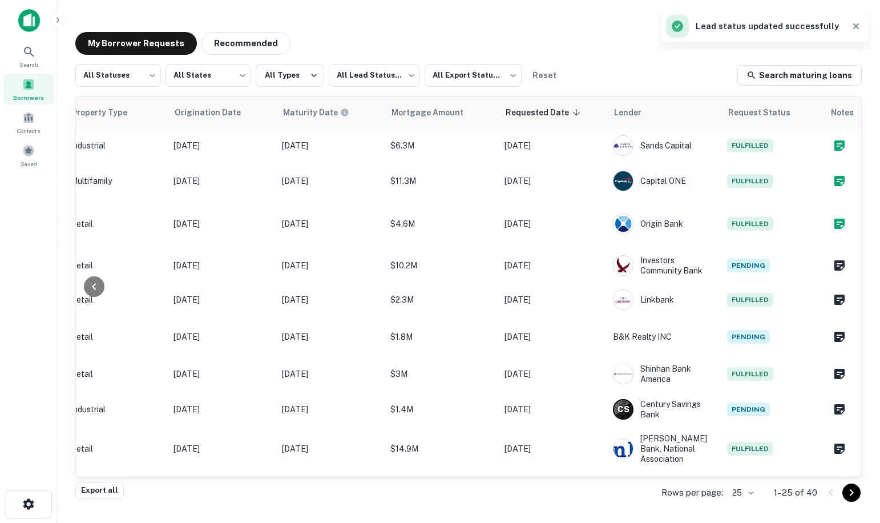
scroll to position [0, 486]
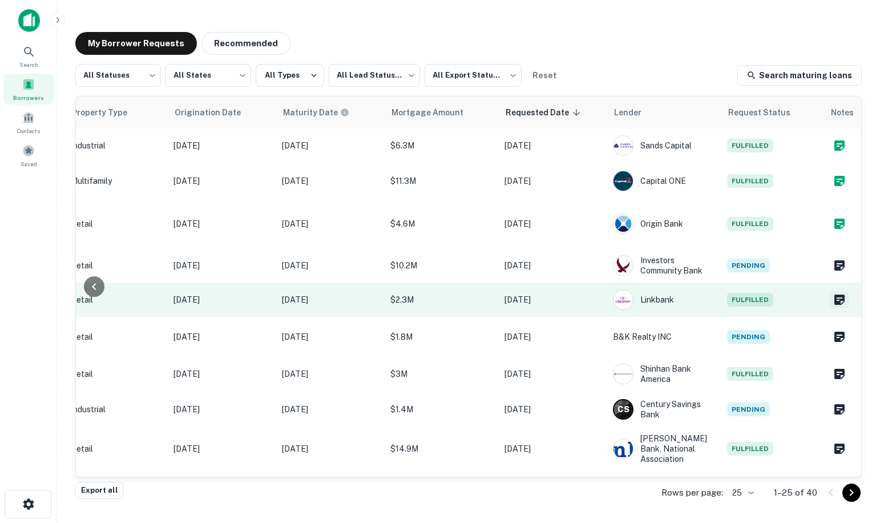
click at [835, 294] on icon "Create a note for this borrower request" at bounding box center [839, 299] width 10 height 10
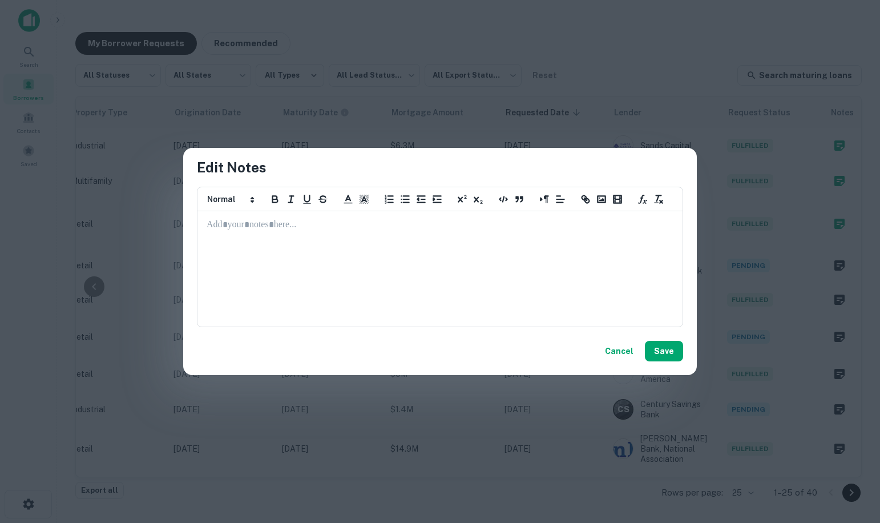
click at [285, 229] on p at bounding box center [440, 225] width 467 height 13
click at [665, 352] on button "Save" at bounding box center [664, 351] width 38 height 21
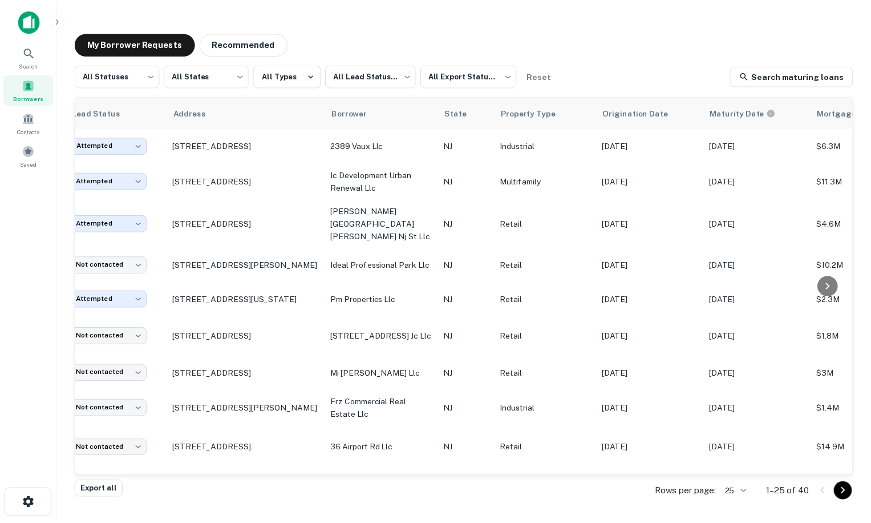
scroll to position [0, 0]
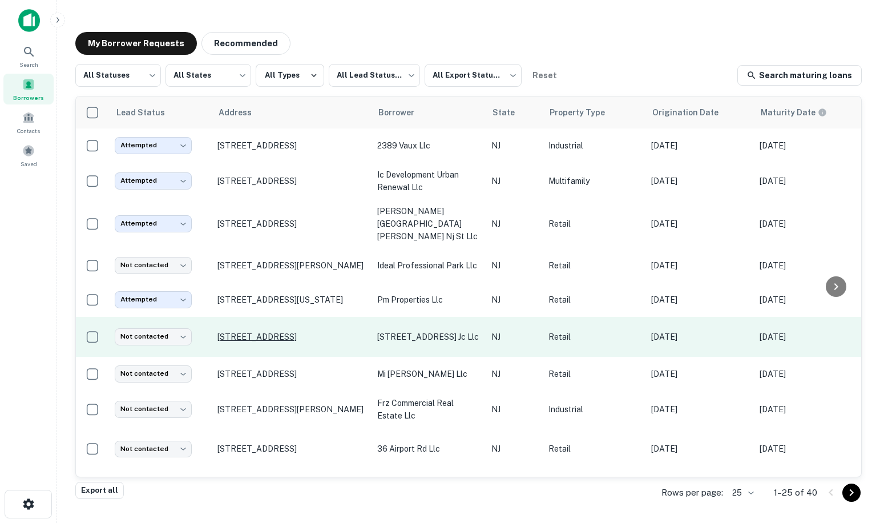
click at [249, 332] on p "[STREET_ADDRESS]" at bounding box center [291, 337] width 148 height 10
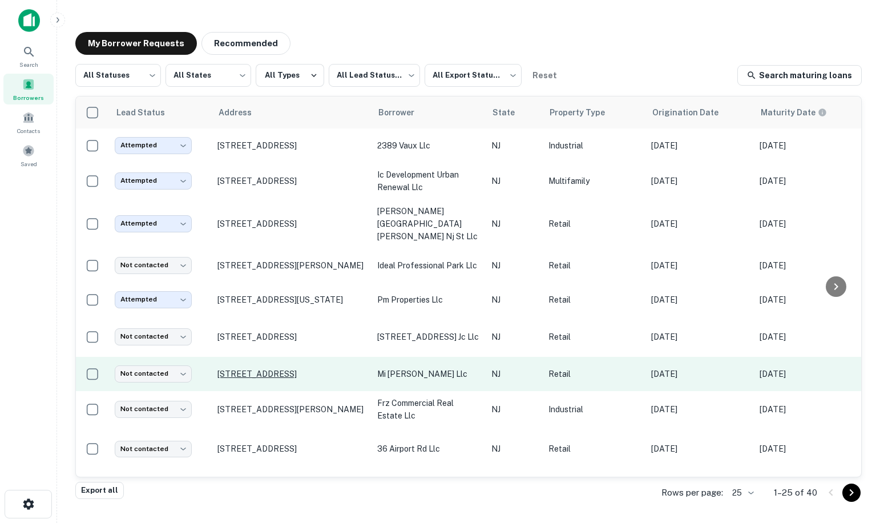
click at [243, 369] on p "[STREET_ADDRESS]" at bounding box center [291, 374] width 148 height 10
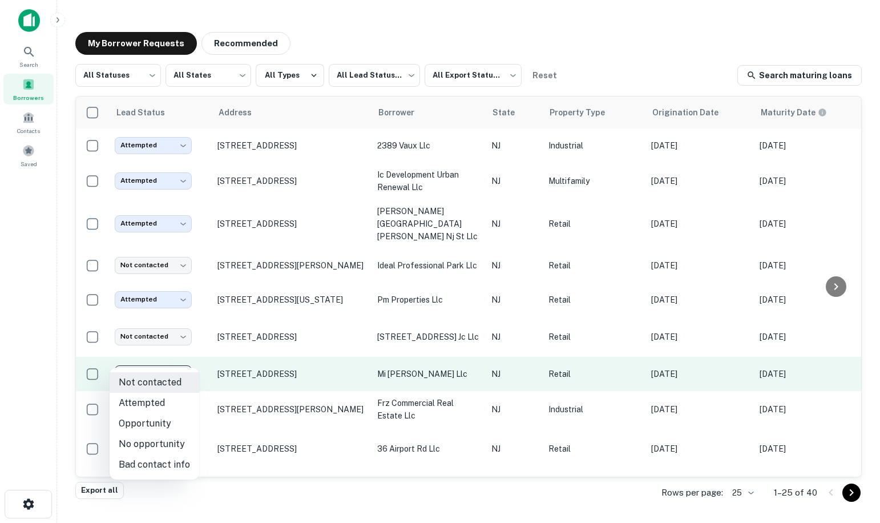
click at [164, 354] on body "Search Borrowers Contacts Saved My Borrower Requests Recommended All Statuses *…" at bounding box center [440, 261] width 880 height 523
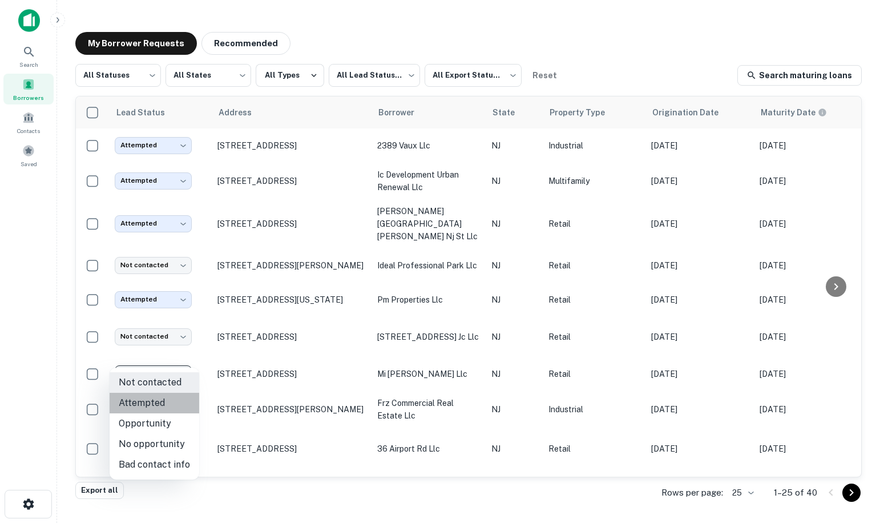
click at [159, 398] on li "Attempted" at bounding box center [155, 403] width 90 height 21
type input "*********"
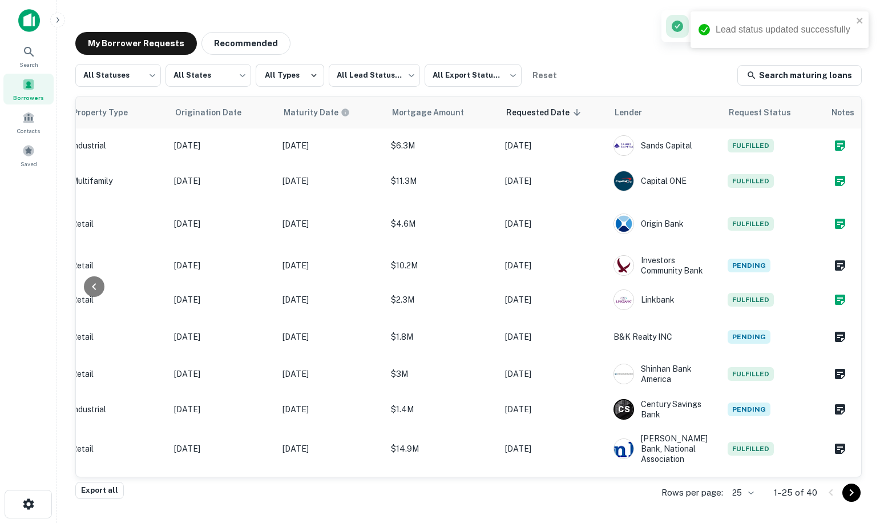
scroll to position [0, 486]
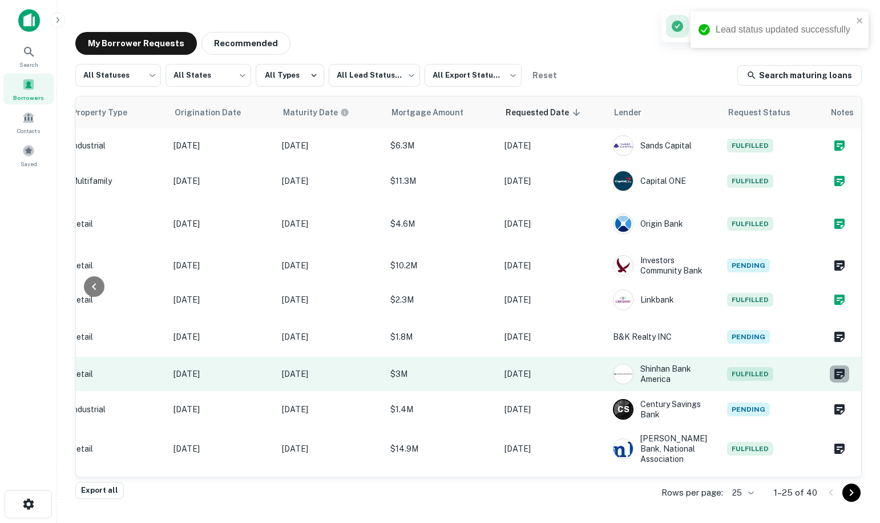
click at [836, 369] on icon "Create a note for this borrower request" at bounding box center [839, 374] width 10 height 10
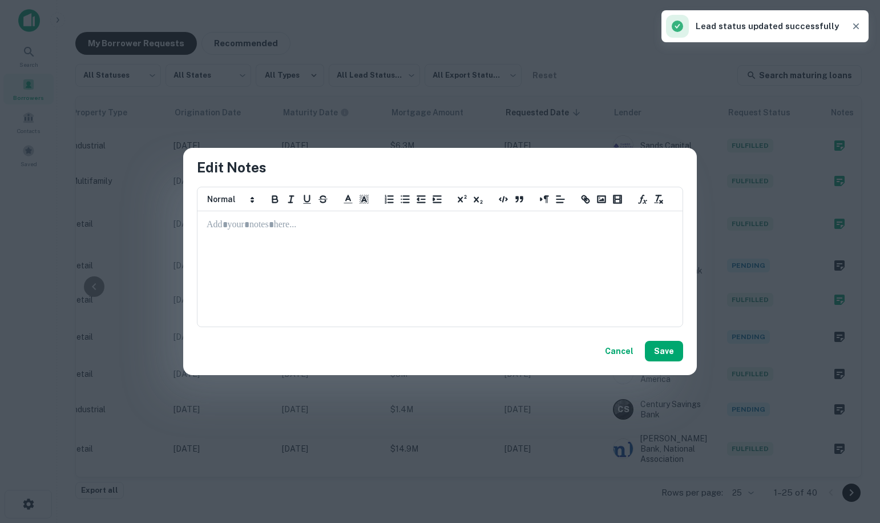
click at [240, 228] on p at bounding box center [440, 225] width 467 height 13
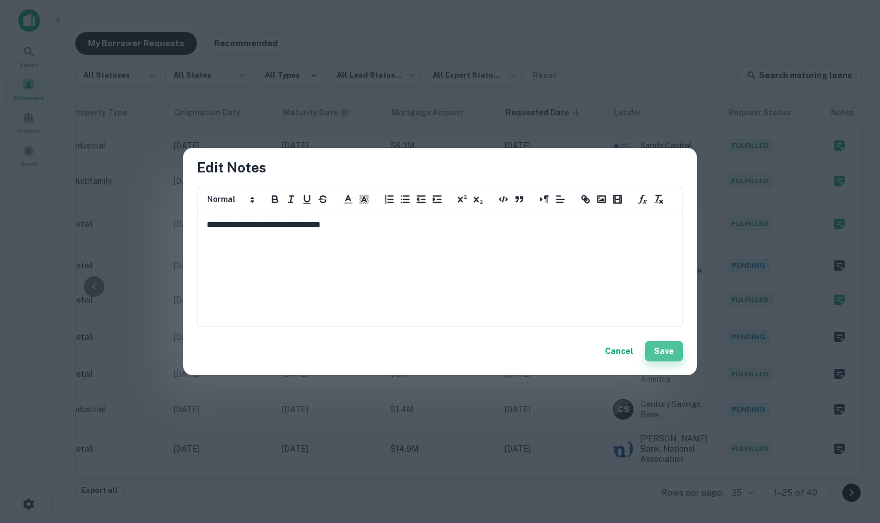
click at [673, 353] on button "Save" at bounding box center [664, 351] width 38 height 21
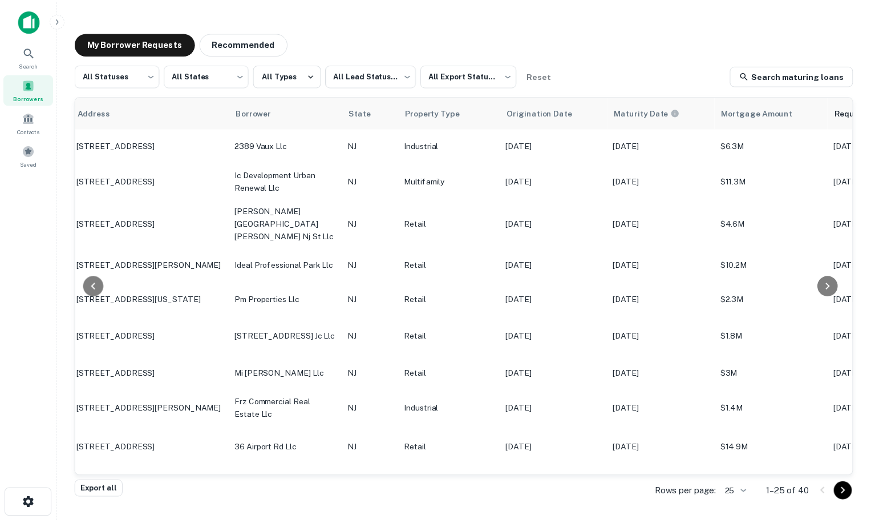
scroll to position [0, 0]
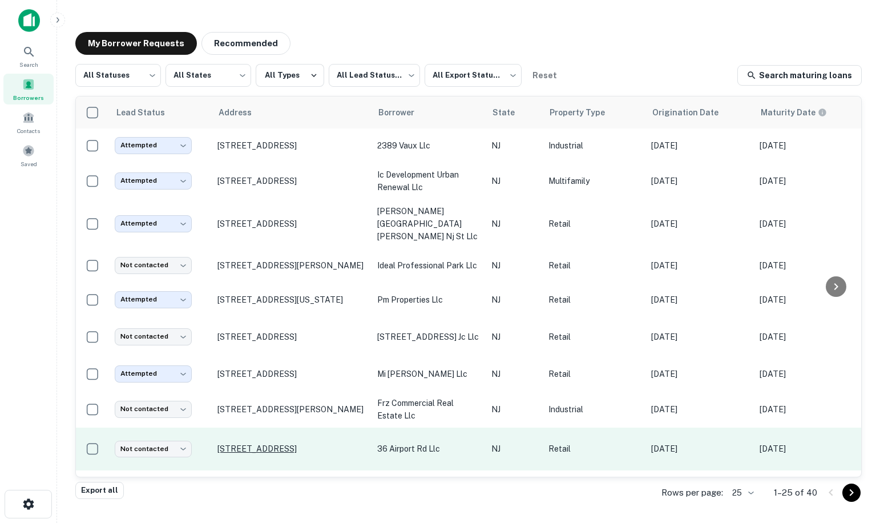
click at [236, 443] on p "[STREET_ADDRESS]" at bounding box center [291, 448] width 148 height 10
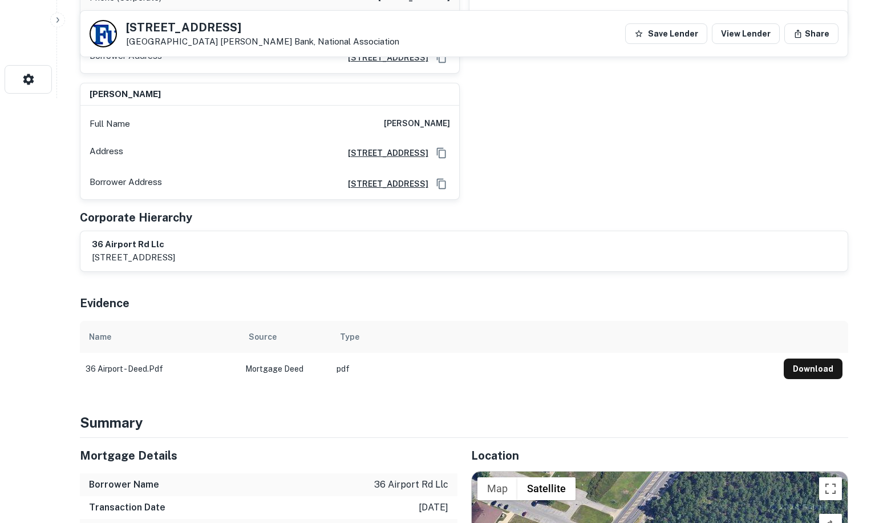
scroll to position [139, 0]
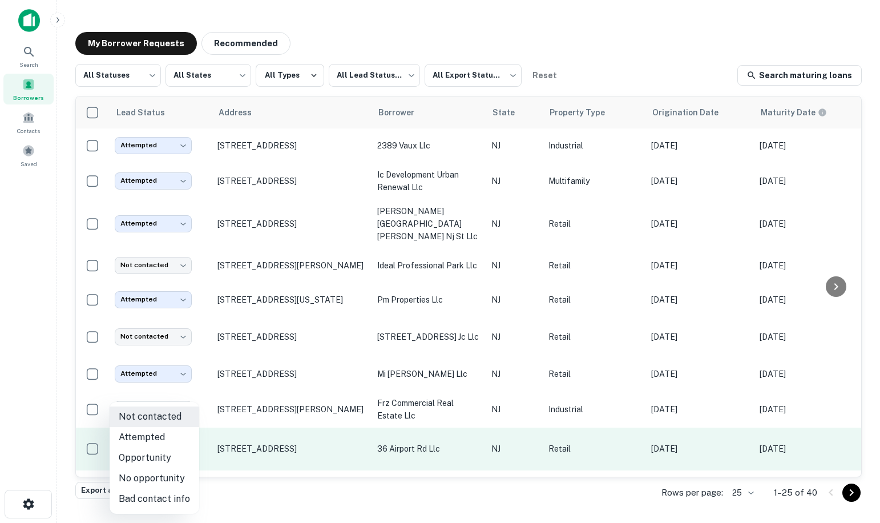
click at [169, 431] on body "Search Borrowers Contacts Saved My Borrower Requests Recommended All Statuses *…" at bounding box center [440, 261] width 880 height 523
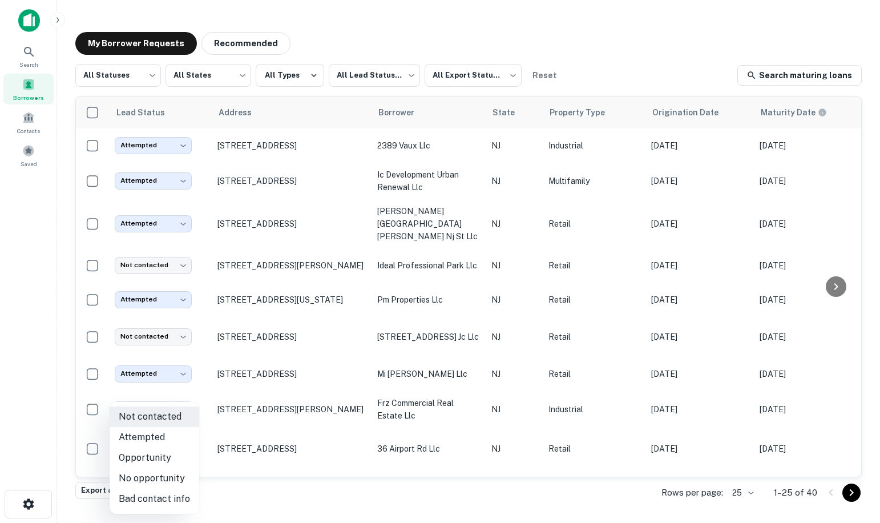
click at [158, 434] on li "Attempted" at bounding box center [155, 437] width 90 height 21
type input "*********"
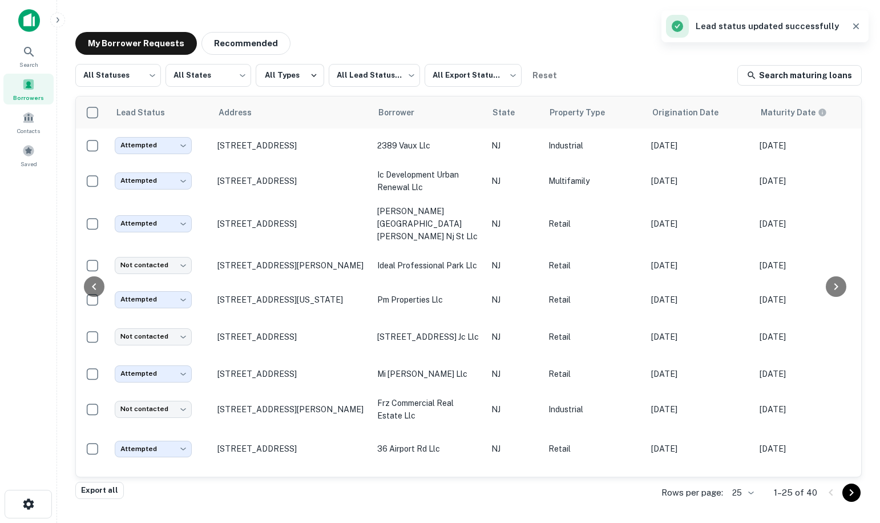
scroll to position [0, 486]
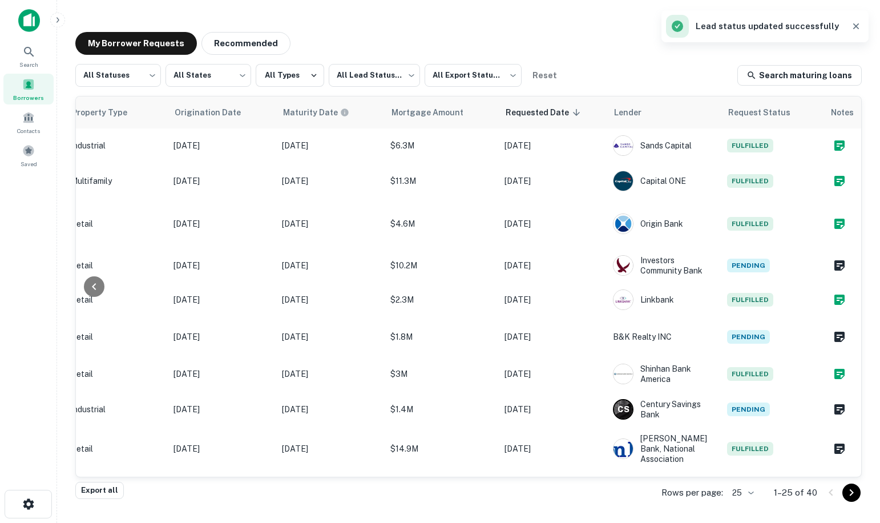
click at [854, 30] on icon "button" at bounding box center [855, 26] width 11 height 11
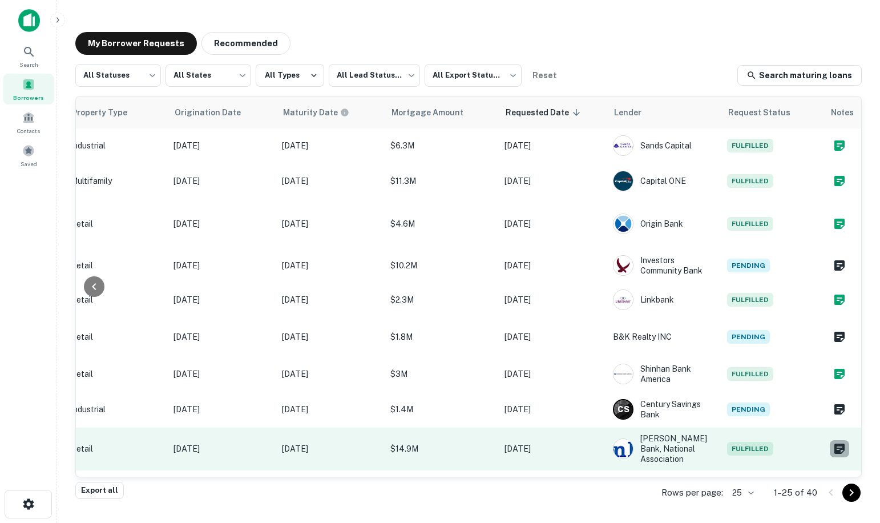
click at [833, 442] on icon "Create a note for this borrower request" at bounding box center [840, 449] width 14 height 14
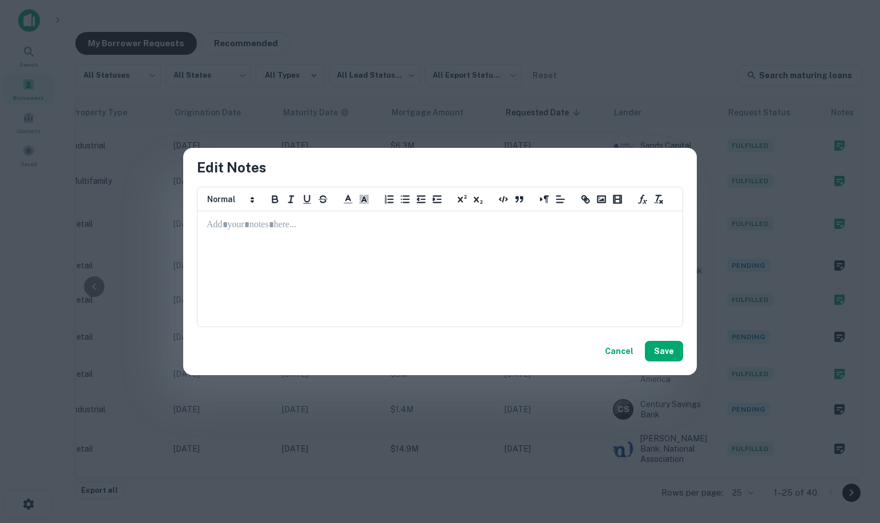
click at [237, 224] on p at bounding box center [440, 225] width 467 height 13
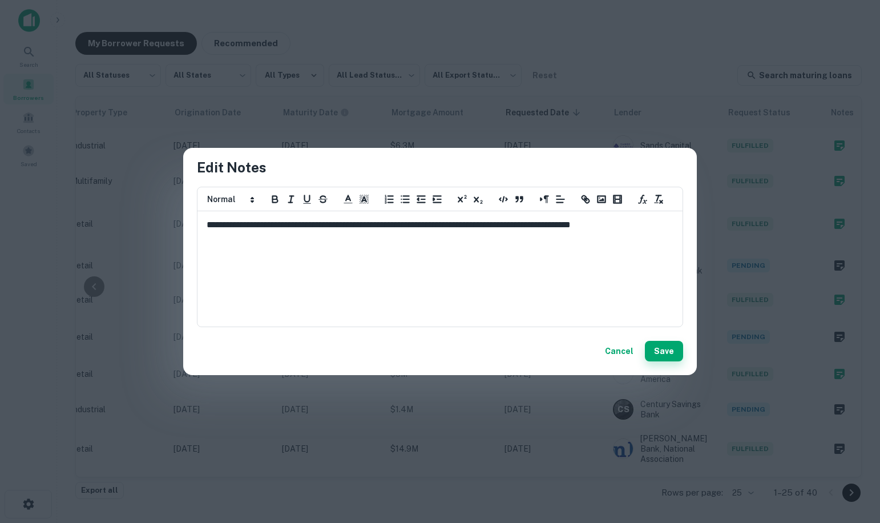
click at [660, 354] on button "Save" at bounding box center [664, 351] width 38 height 21
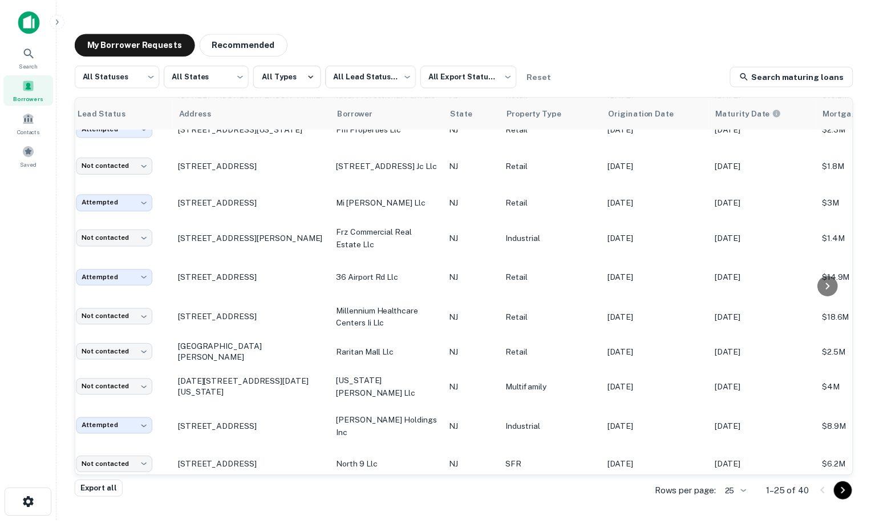
scroll to position [171, 0]
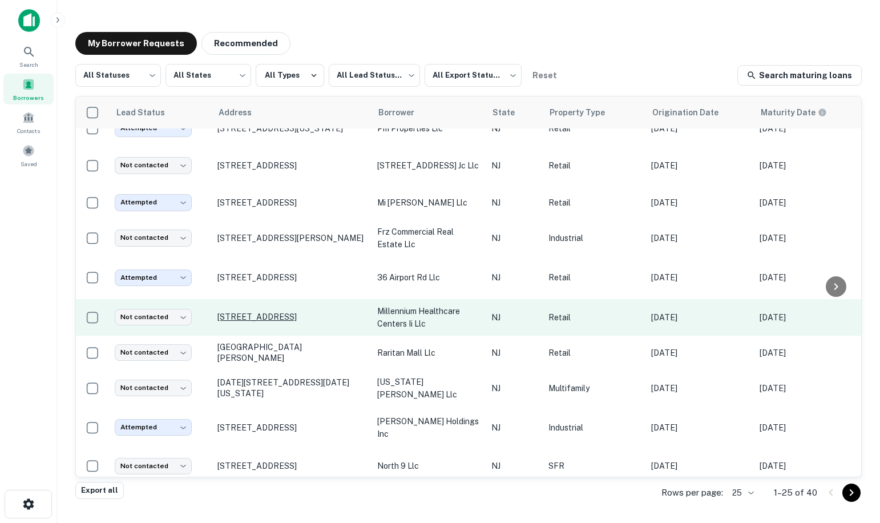
click at [264, 312] on p "[STREET_ADDRESS]" at bounding box center [291, 317] width 148 height 10
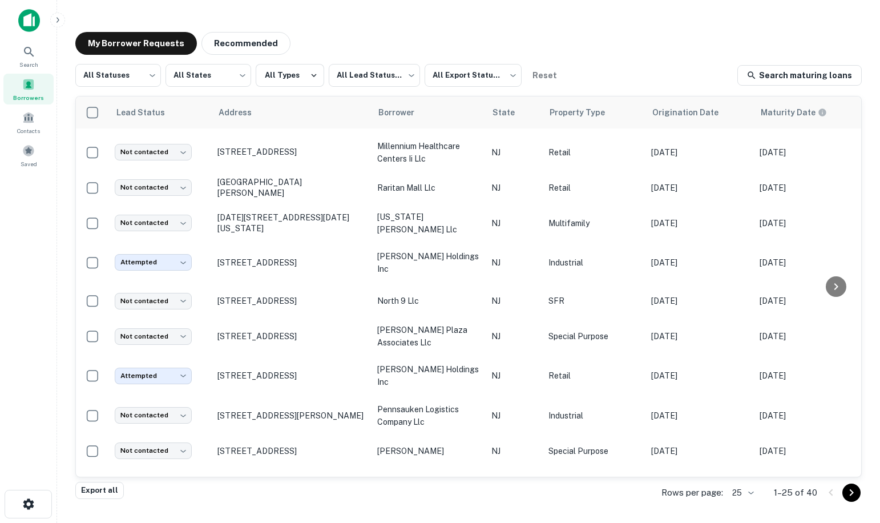
scroll to position [222, 0]
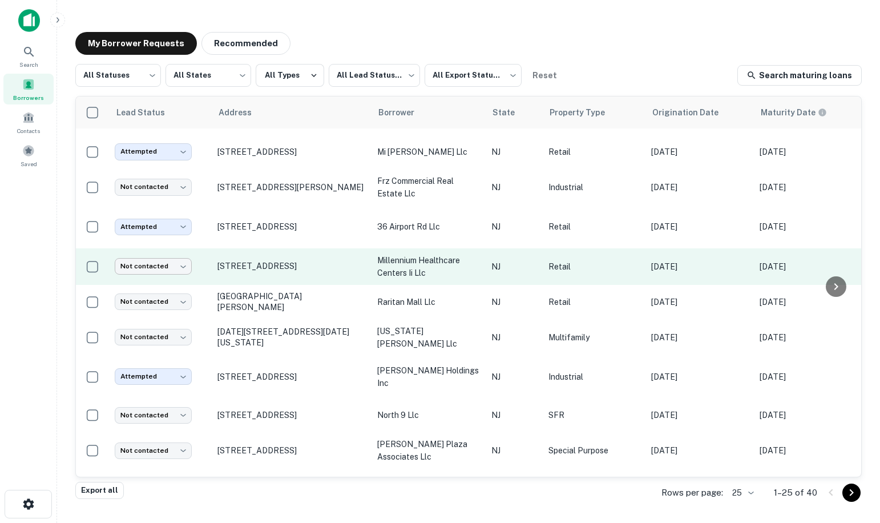
click at [164, 249] on body "Search Borrowers Contacts Saved My Borrower Requests Recommended All Statuses *…" at bounding box center [440, 261] width 880 height 523
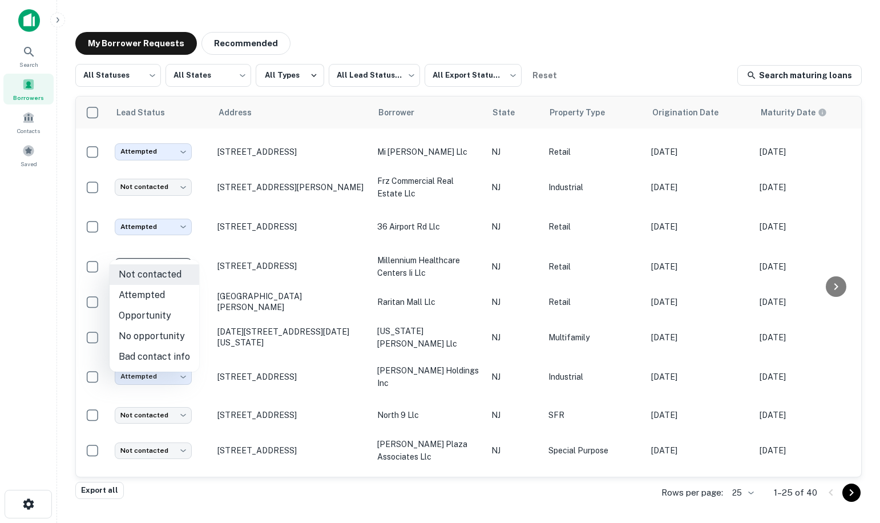
click at [146, 297] on li "Attempted" at bounding box center [155, 295] width 90 height 21
type input "*********"
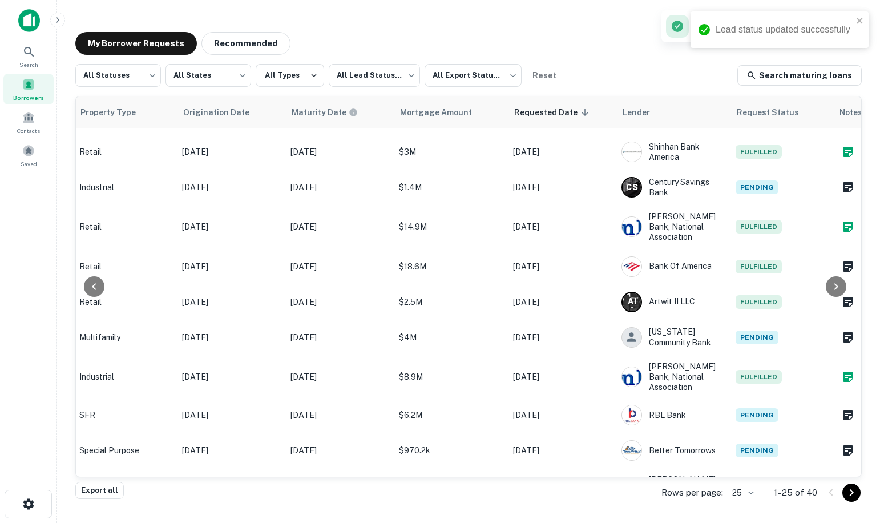
scroll to position [222, 486]
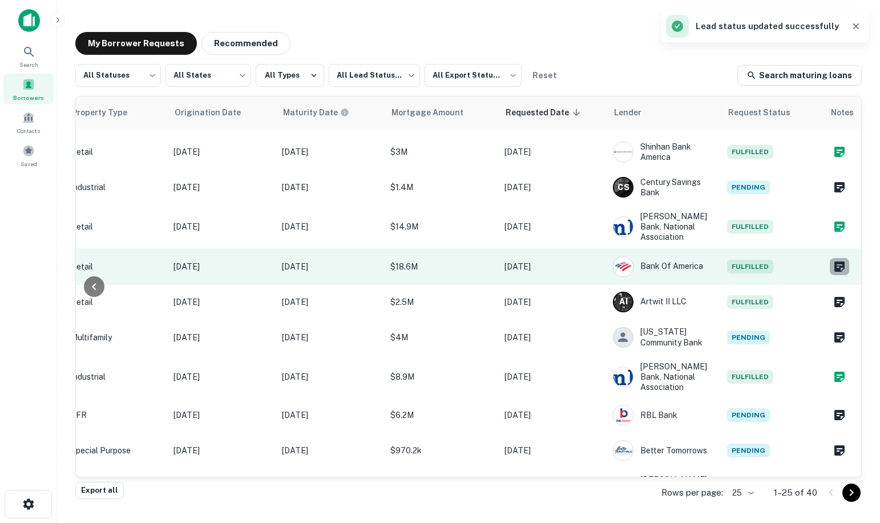
click at [835, 260] on icon "Create a note for this borrower request" at bounding box center [840, 267] width 14 height 14
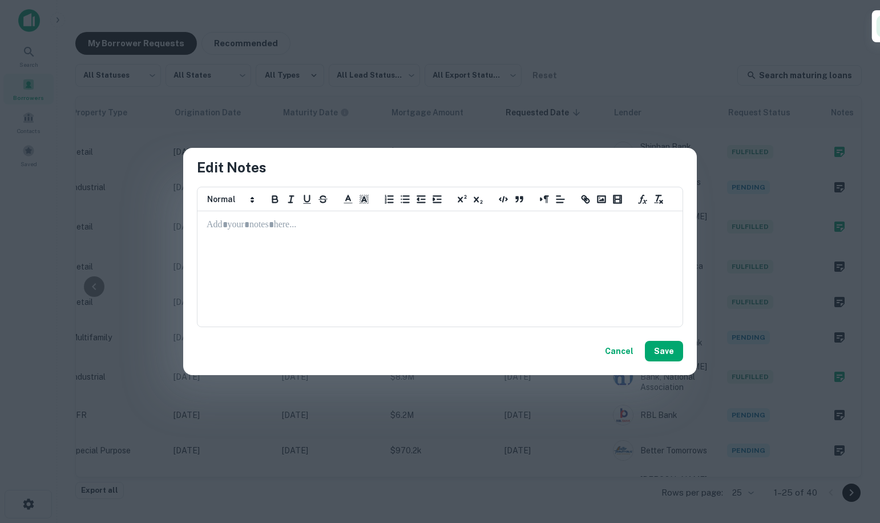
click at [320, 237] on div at bounding box center [440, 269] width 484 height 114
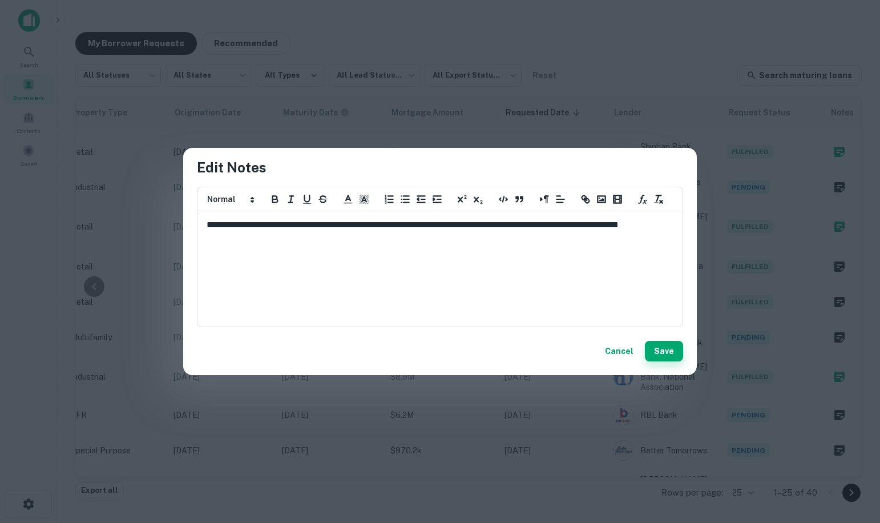
click at [671, 353] on button "Save" at bounding box center [664, 351] width 38 height 21
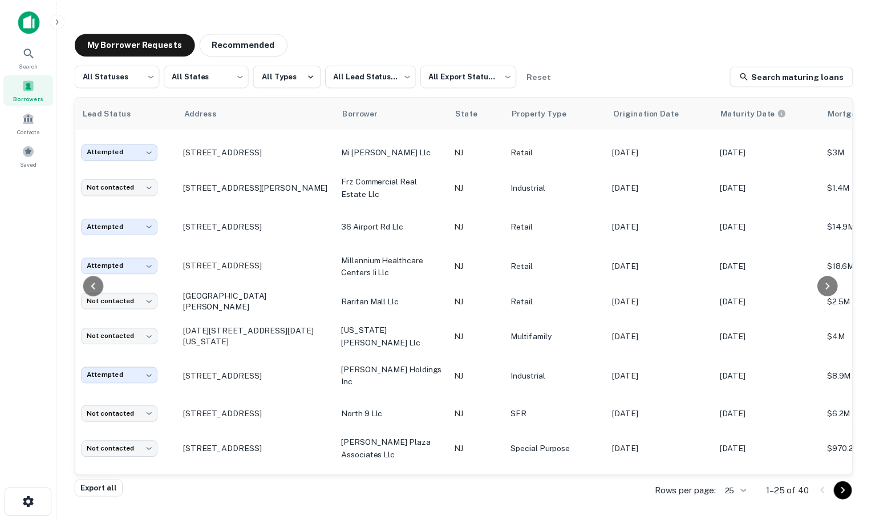
scroll to position [222, 0]
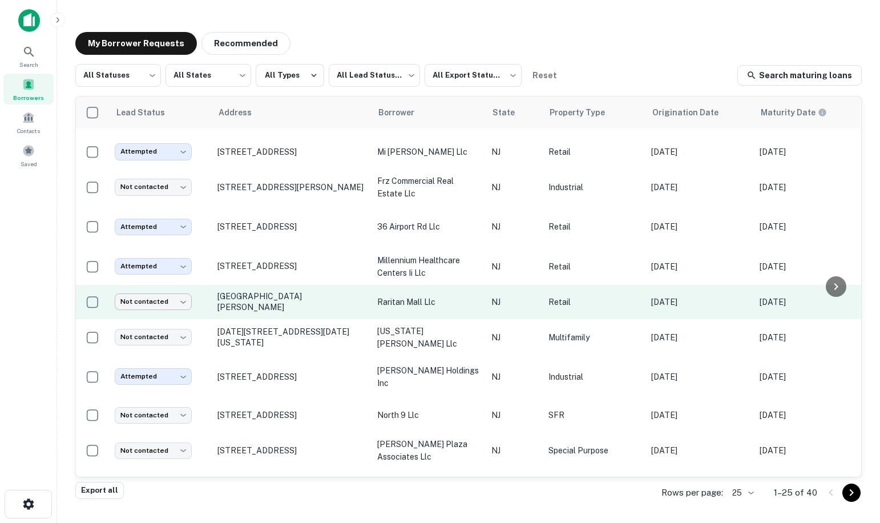
click at [150, 288] on body "Search Borrowers Contacts Saved My Borrower Requests Recommended All Statuses *…" at bounding box center [440, 261] width 880 height 523
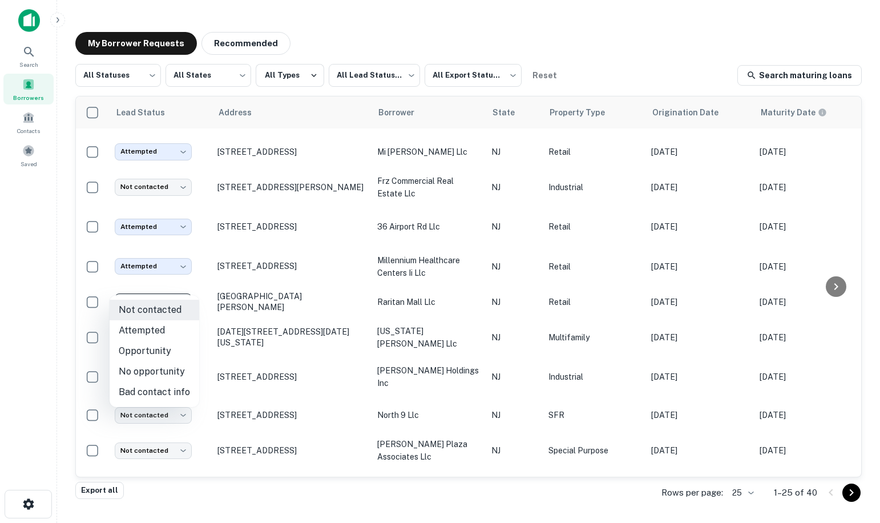
click at [255, 285] on div at bounding box center [440, 261] width 880 height 523
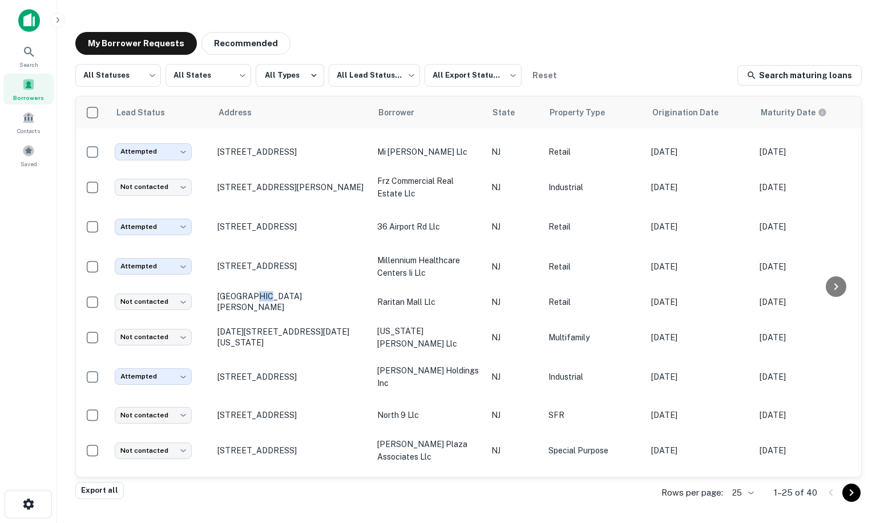
click at [255, 291] on p "[GEOGRAPHIC_DATA][PERSON_NAME]" at bounding box center [291, 301] width 148 height 21
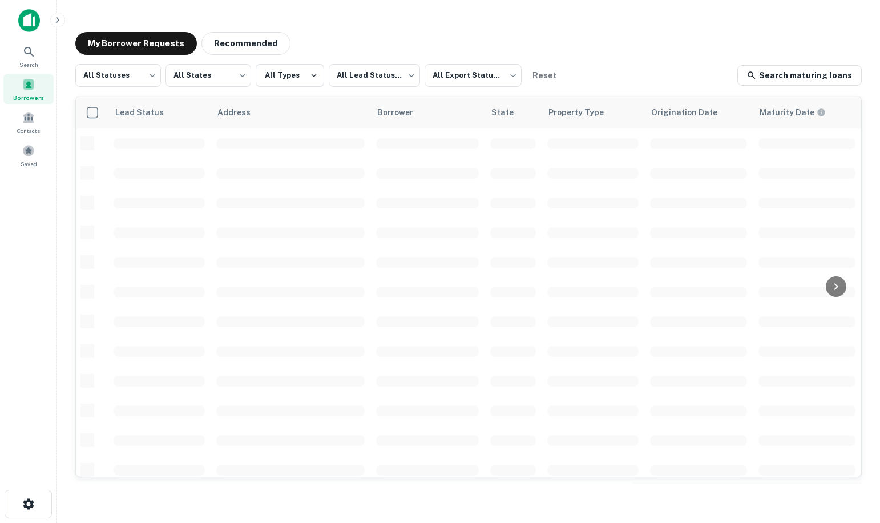
scroll to position [222, 0]
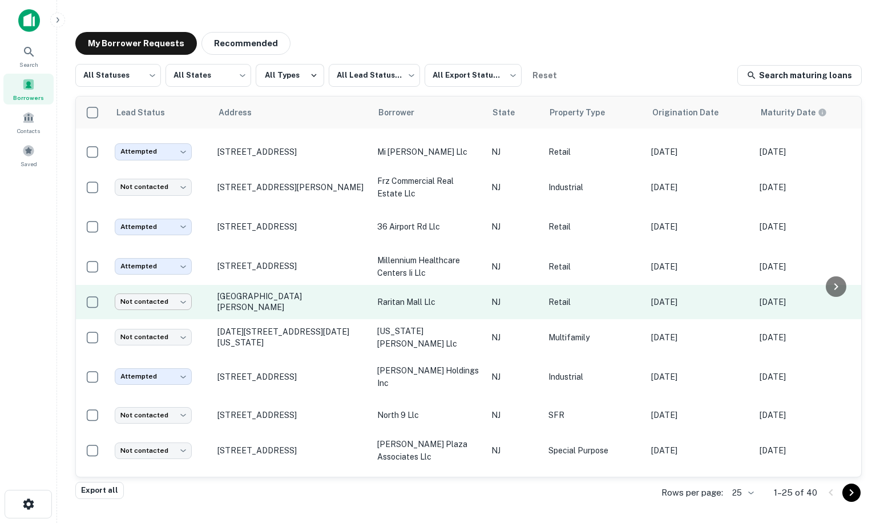
click at [170, 288] on body "Search Borrowers Contacts Saved My Borrower Requests Recommended All Statuses *…" at bounding box center [440, 261] width 880 height 523
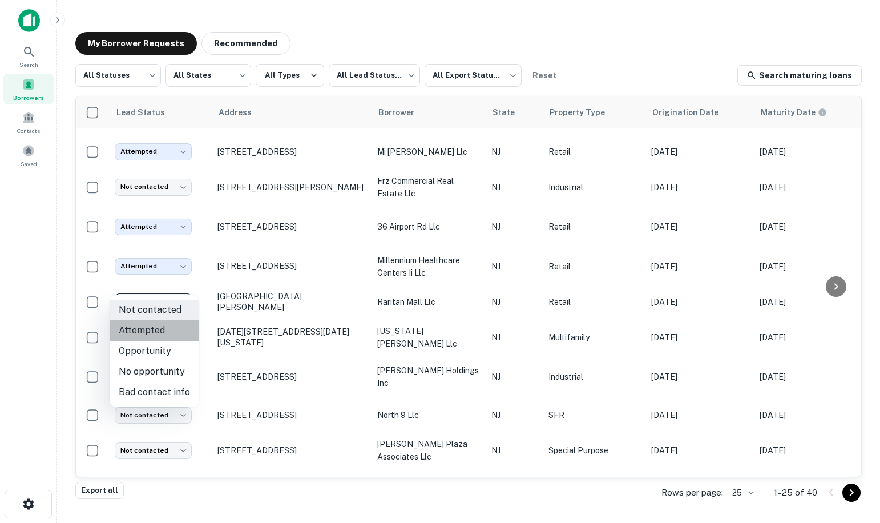
click at [163, 328] on li "Attempted" at bounding box center [155, 330] width 90 height 21
type input "*********"
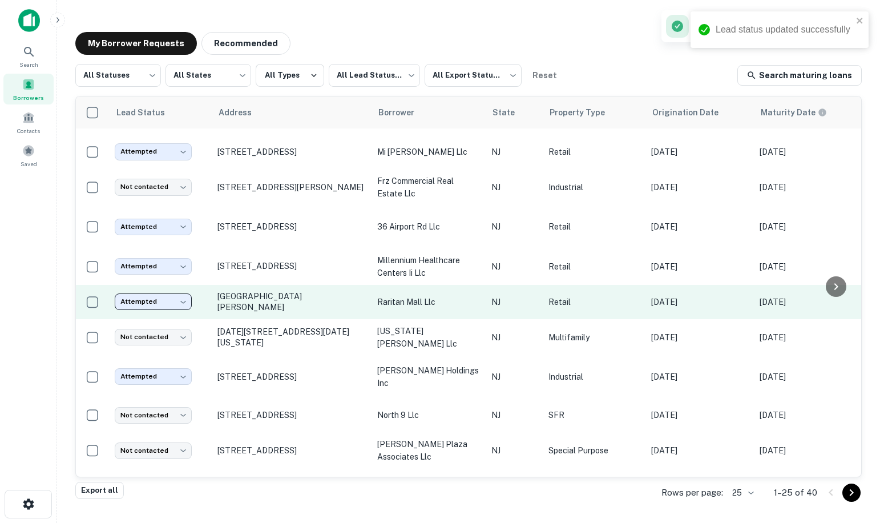
click at [147, 285] on body "Lead status updated successfully Search Borrowers Contacts Saved My Borrower Re…" at bounding box center [440, 261] width 880 height 523
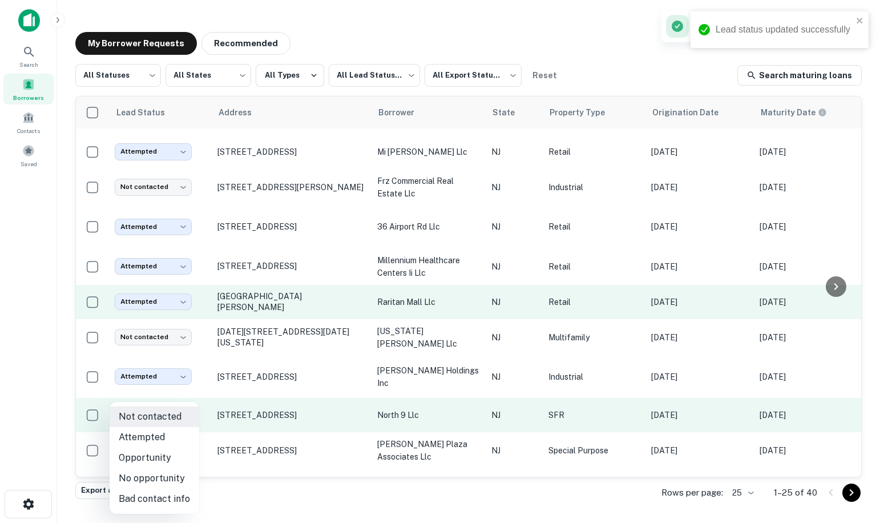
click at [140, 391] on body "Lead status updated successfully Search Borrowers Contacts Saved My Borrower Re…" at bounding box center [440, 261] width 880 height 523
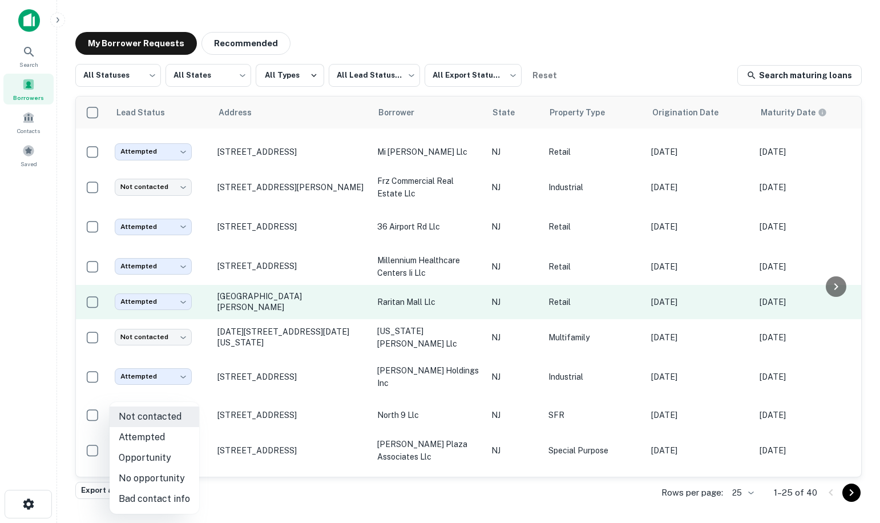
click at [161, 285] on div at bounding box center [440, 261] width 880 height 523
click at [161, 286] on body "Search Borrowers Contacts Saved My Borrower Requests Recommended All Statuses *…" at bounding box center [440, 261] width 880 height 523
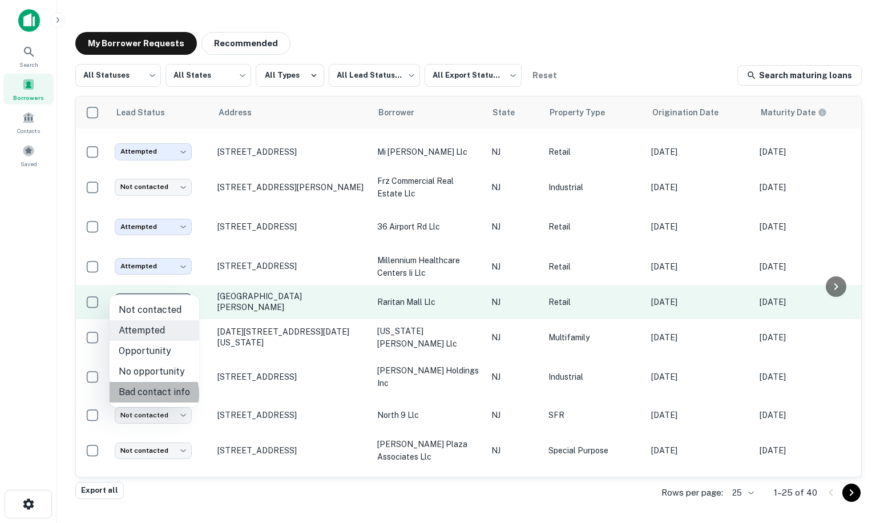
click at [151, 394] on li "Bad contact info" at bounding box center [155, 392] width 90 height 21
type input "**********"
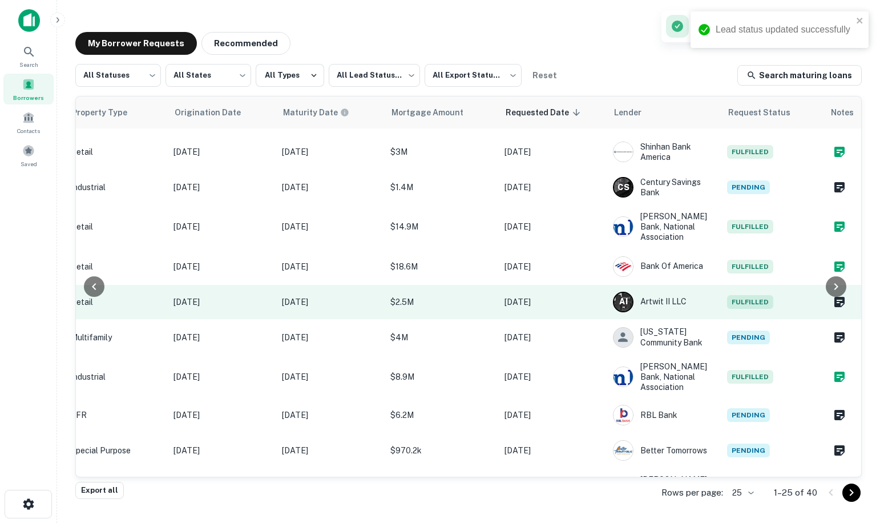
scroll to position [222, 486]
click at [834, 297] on icon "Create a note for this borrower request" at bounding box center [839, 302] width 10 height 10
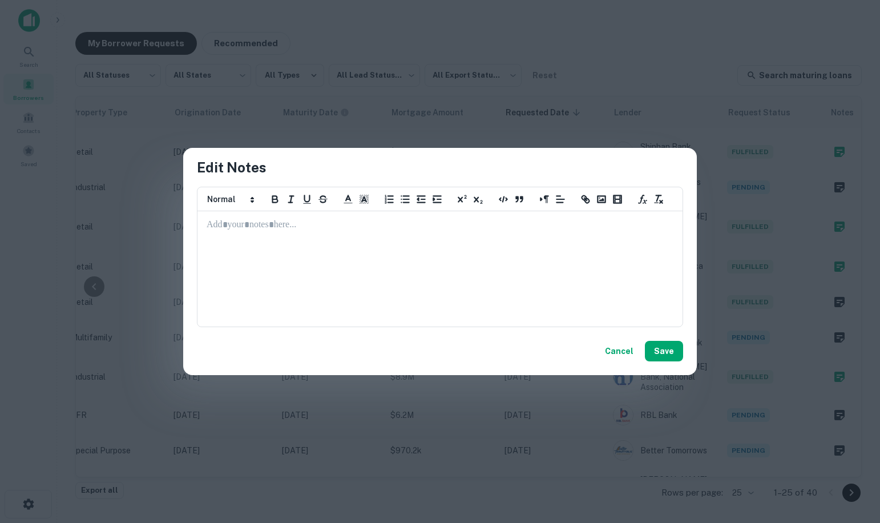
click at [226, 226] on p at bounding box center [440, 225] width 467 height 13
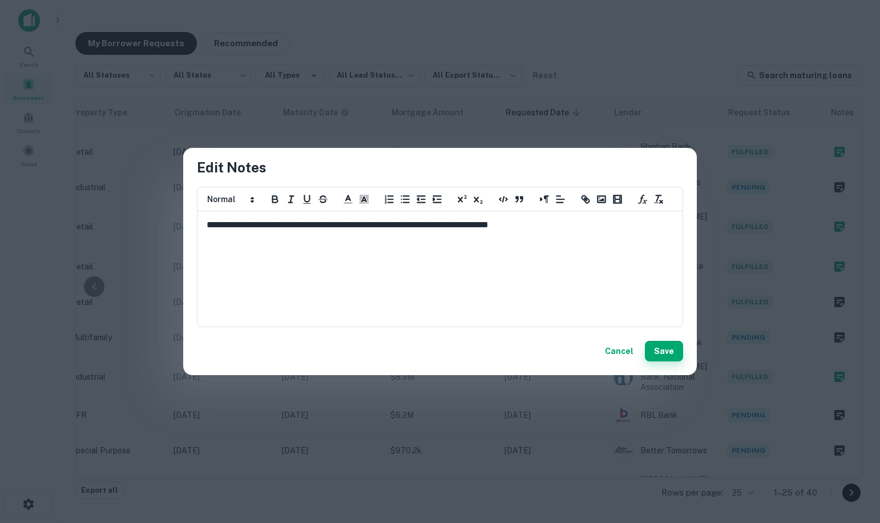
click at [669, 349] on button "Save" at bounding box center [664, 351] width 38 height 21
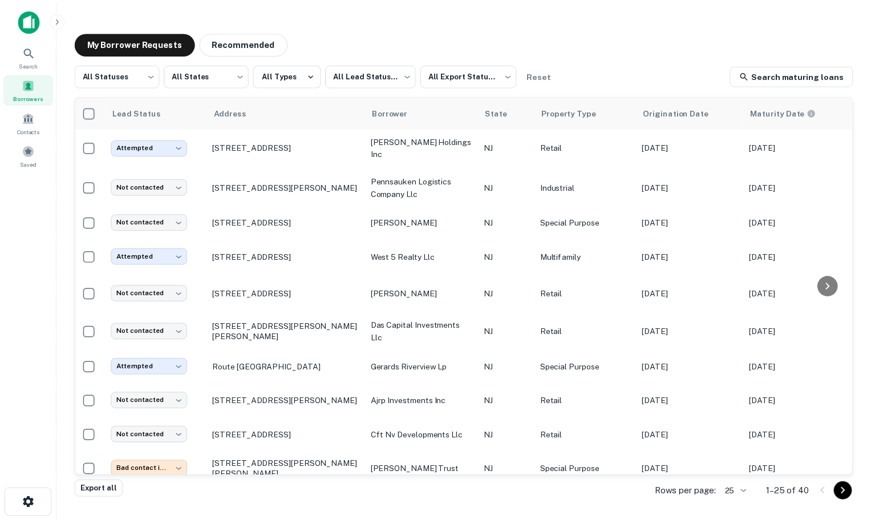
scroll to position [564, 0]
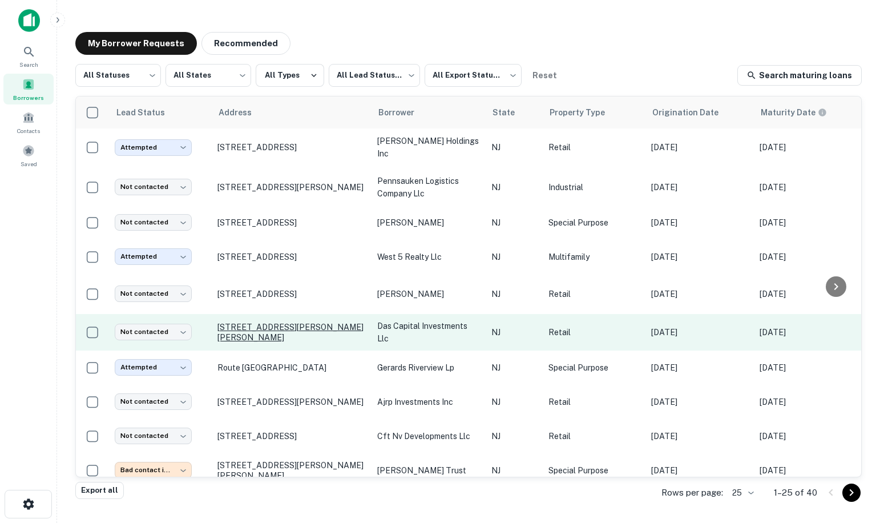
click at [274, 322] on p "[STREET_ADDRESS][PERSON_NAME][PERSON_NAME]" at bounding box center [291, 332] width 148 height 21
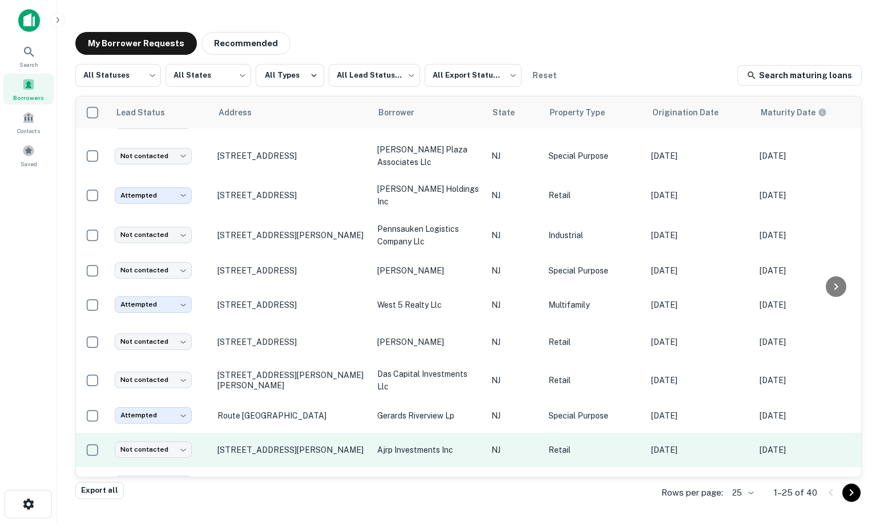
scroll to position [564, 0]
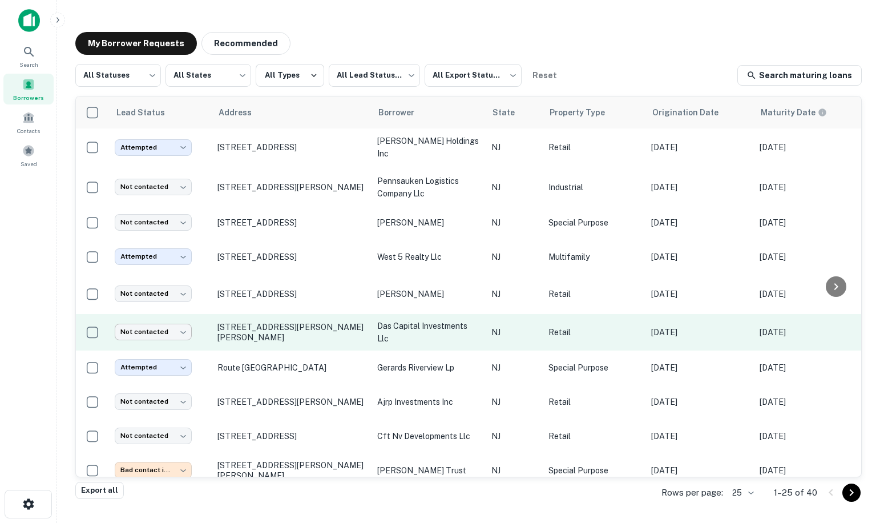
click at [163, 318] on body "Search Borrowers Contacts Saved My Borrower Requests Recommended All Statuses *…" at bounding box center [440, 261] width 880 height 523
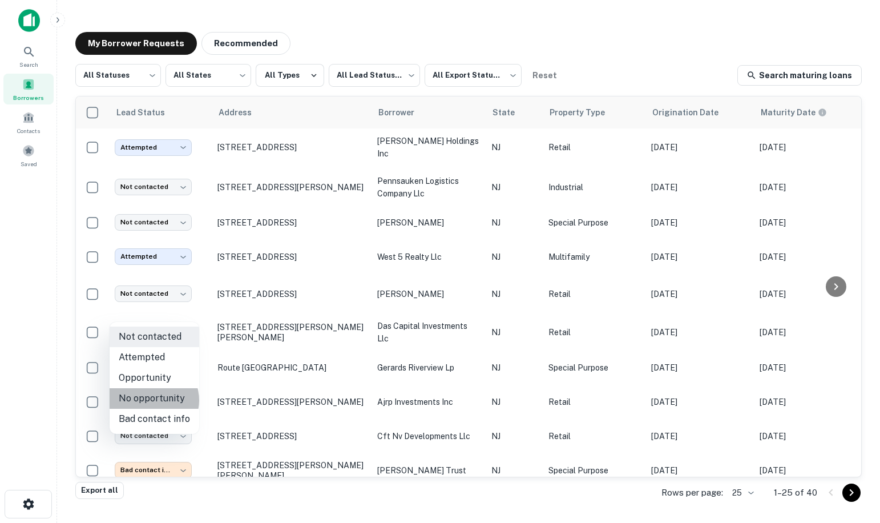
click at [152, 400] on li "No opportunity" at bounding box center [155, 398] width 90 height 21
type input "**********"
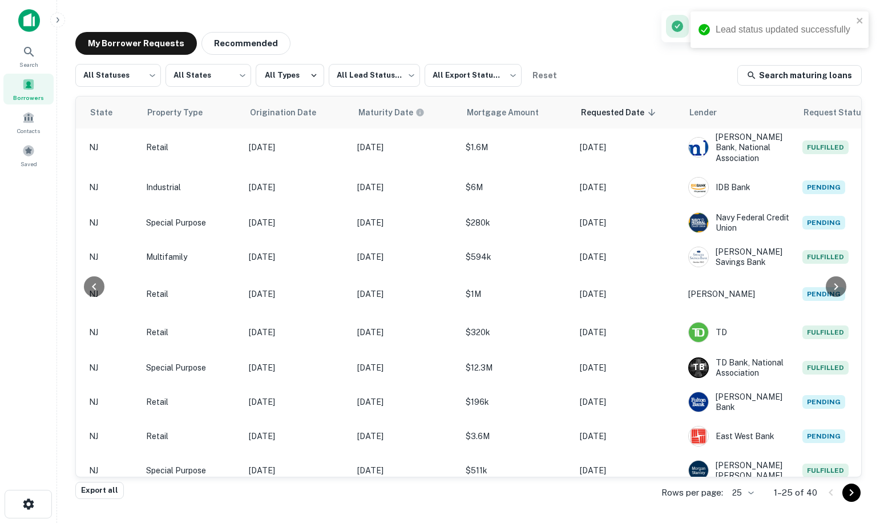
scroll to position [564, 486]
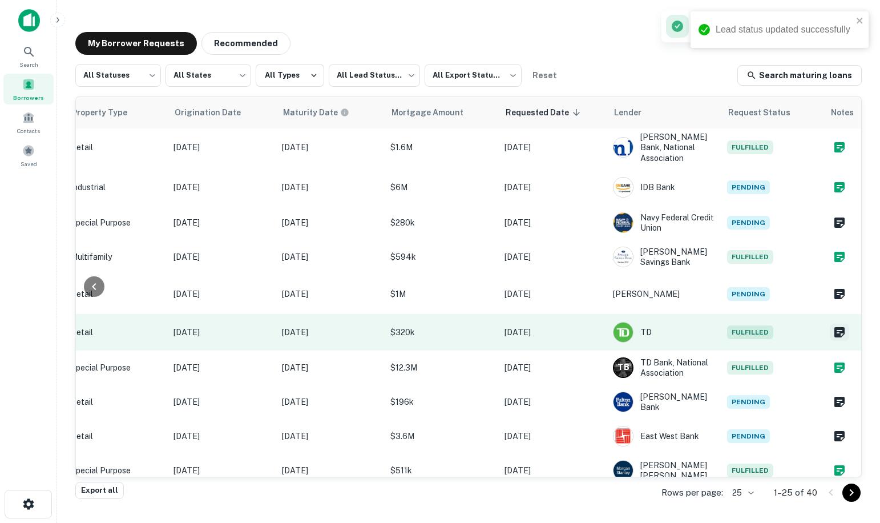
click at [834, 327] on icon "Create a note for this borrower request" at bounding box center [839, 332] width 10 height 10
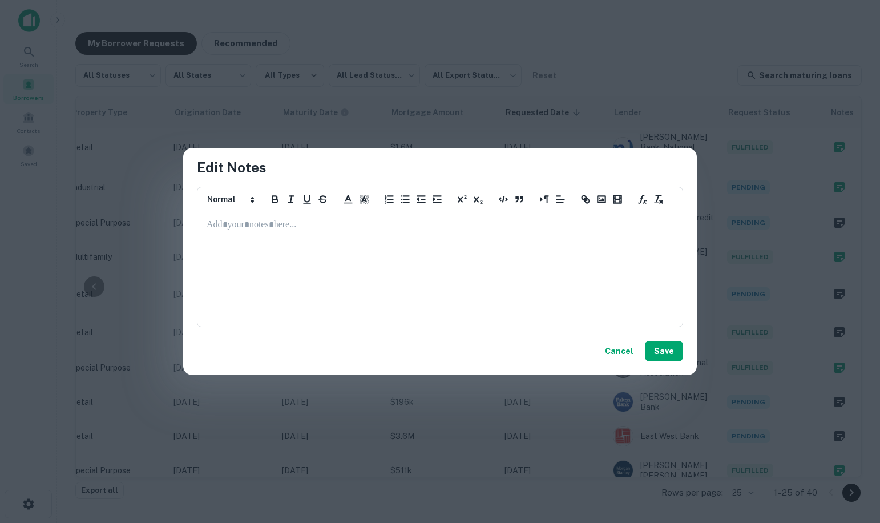
click at [239, 232] on div at bounding box center [440, 269] width 484 height 114
click at [207, 221] on p "**********" at bounding box center [440, 225] width 467 height 13
click at [431, 222] on p "**********" at bounding box center [440, 225] width 467 height 13
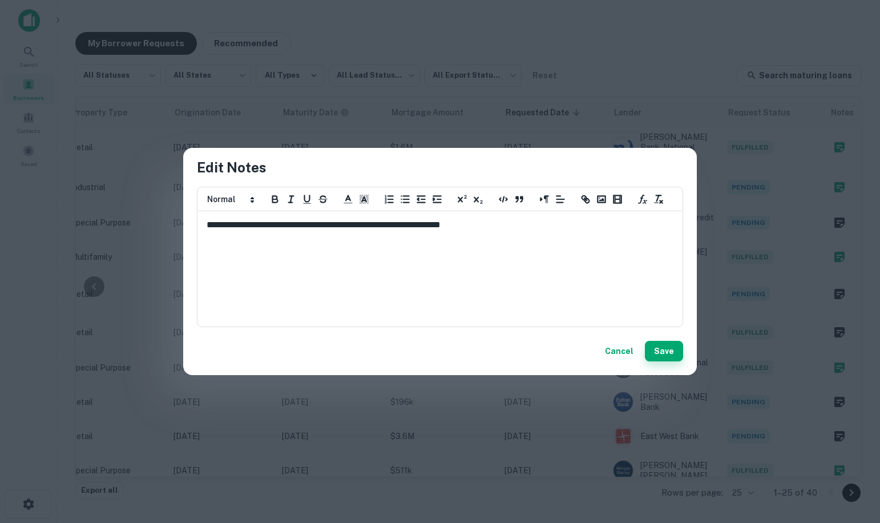
click at [666, 350] on button "Save" at bounding box center [664, 351] width 38 height 21
